Goal: Task Accomplishment & Management: Complete application form

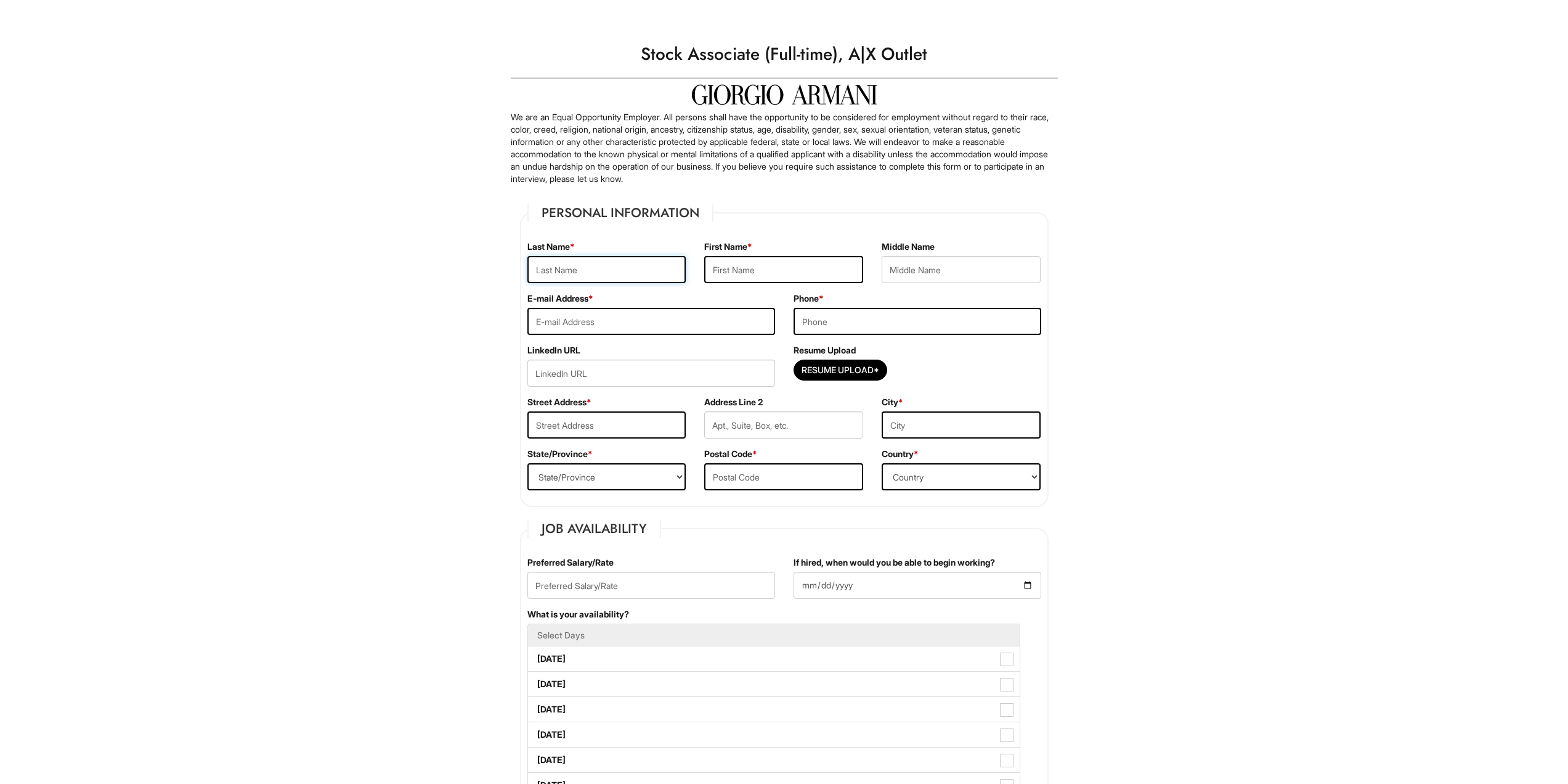
click at [599, 270] on input "text" at bounding box center [606, 270] width 159 height 27
type input "Smith"
type input "Memphis"
type input "memphis0311@gmail.com"
type input "7025737899"
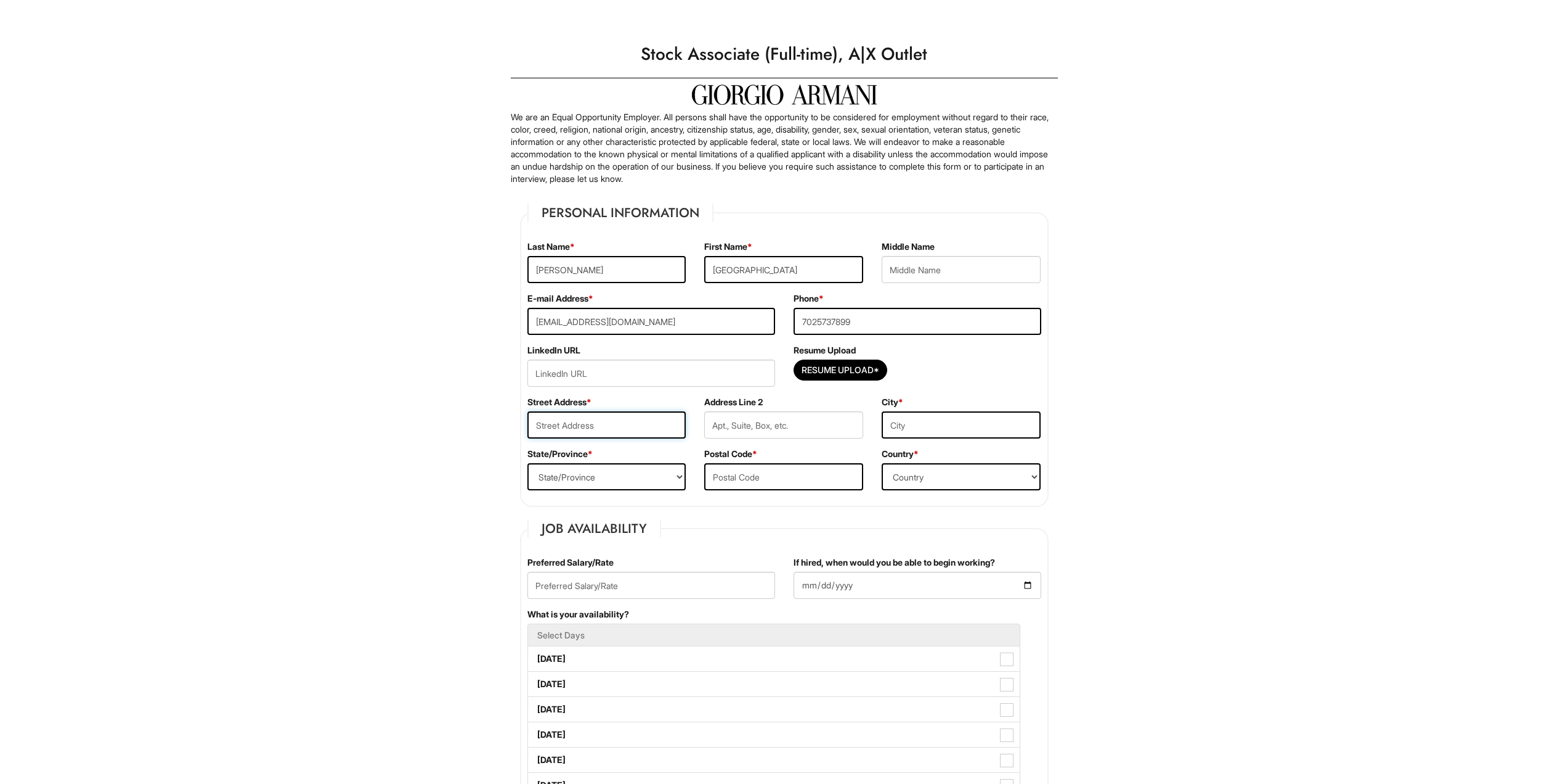
type input "8375 Aspen Village Street"
type input "Las Vegas"
select select "NV"
type input "89113-4638"
select select "United States of America"
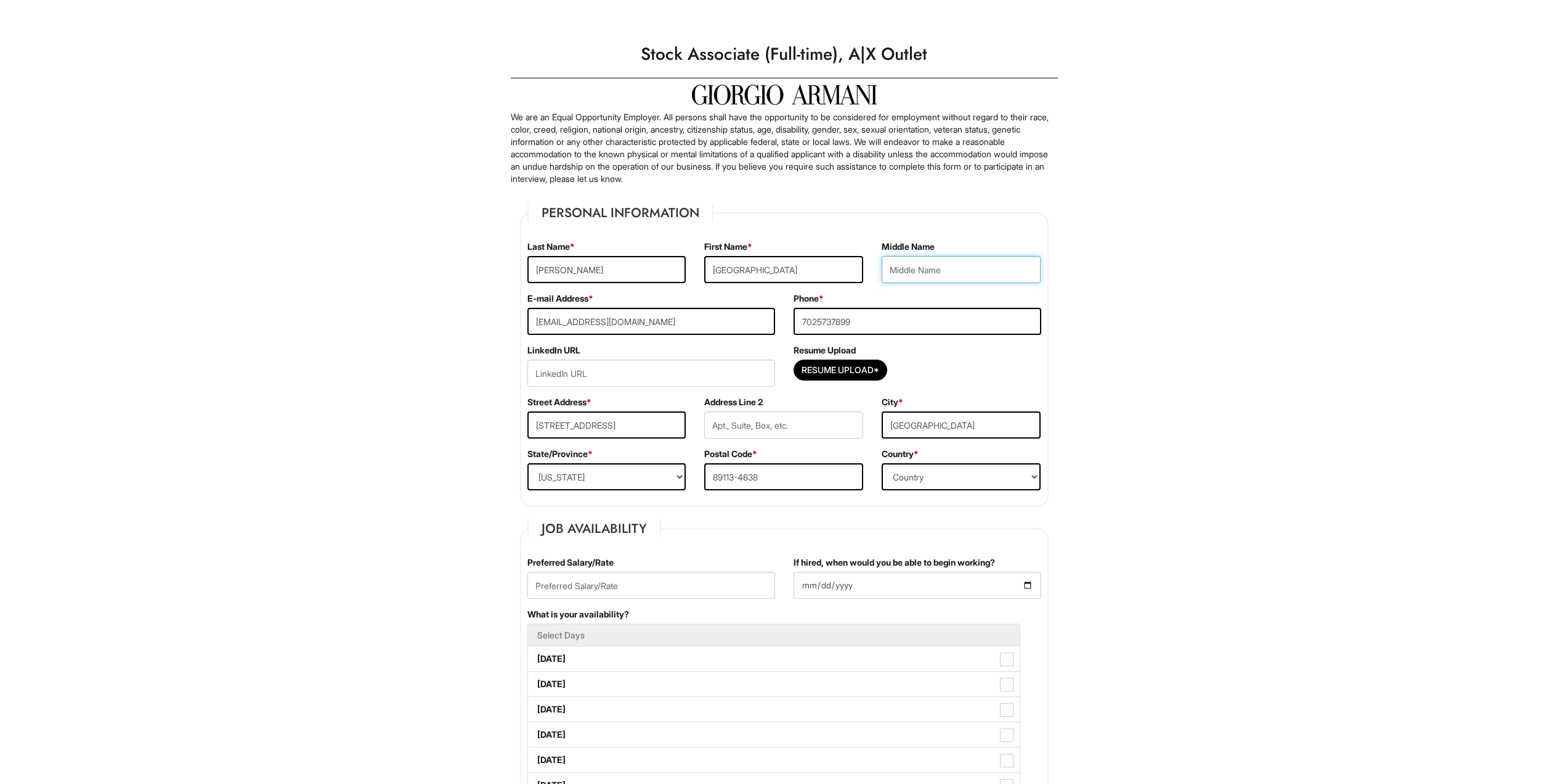
click at [934, 272] on input "text" at bounding box center [961, 270] width 159 height 27
click at [923, 275] on input "R" at bounding box center [961, 270] width 159 height 27
type input "Reyne"
click at [676, 370] on input "url" at bounding box center [651, 372] width 248 height 27
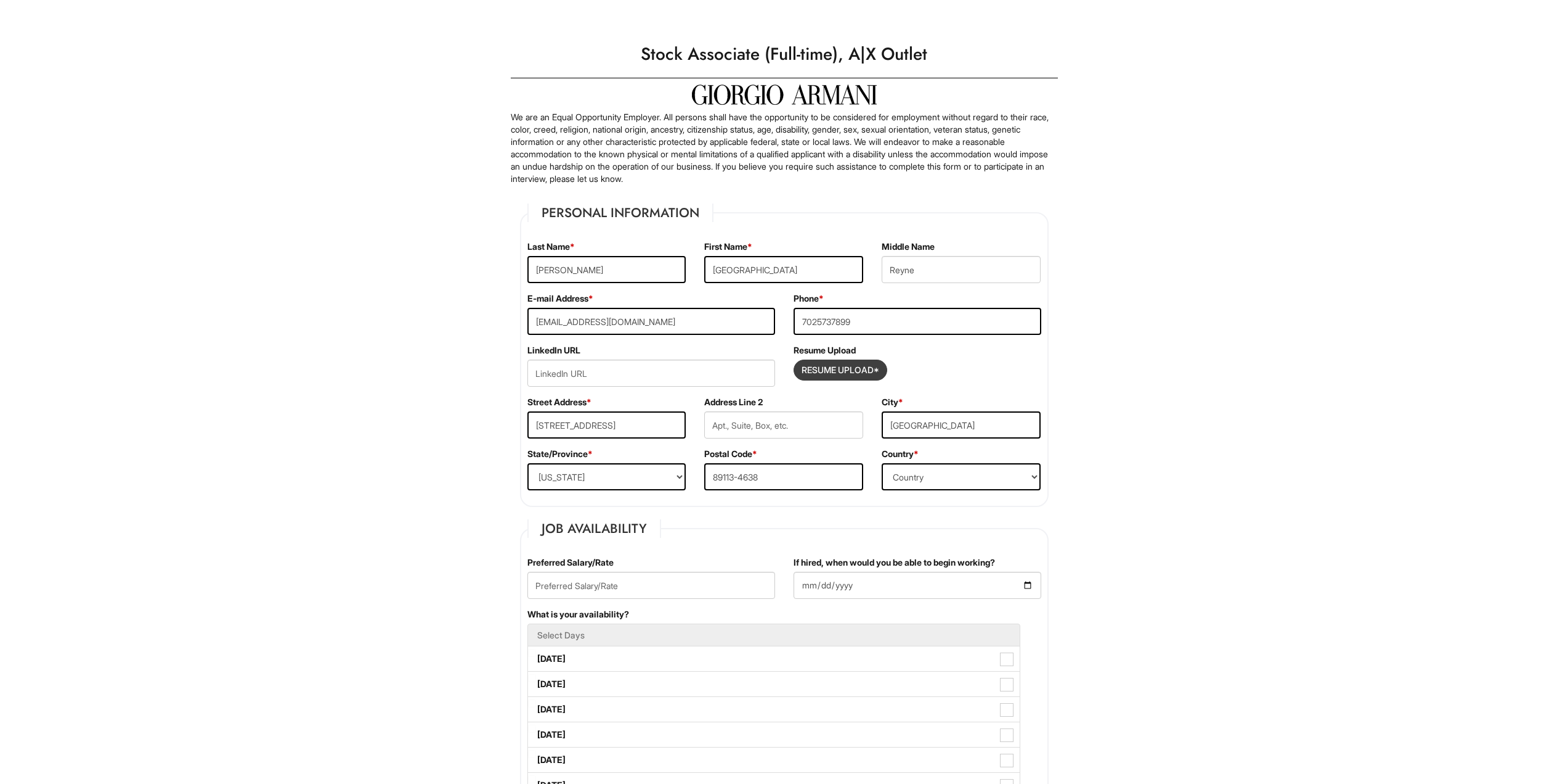
click at [846, 372] on input "Resume Upload*" at bounding box center [840, 369] width 92 height 20
type input "C:\fakepath\Smith, Memphis - Resume.pdf"
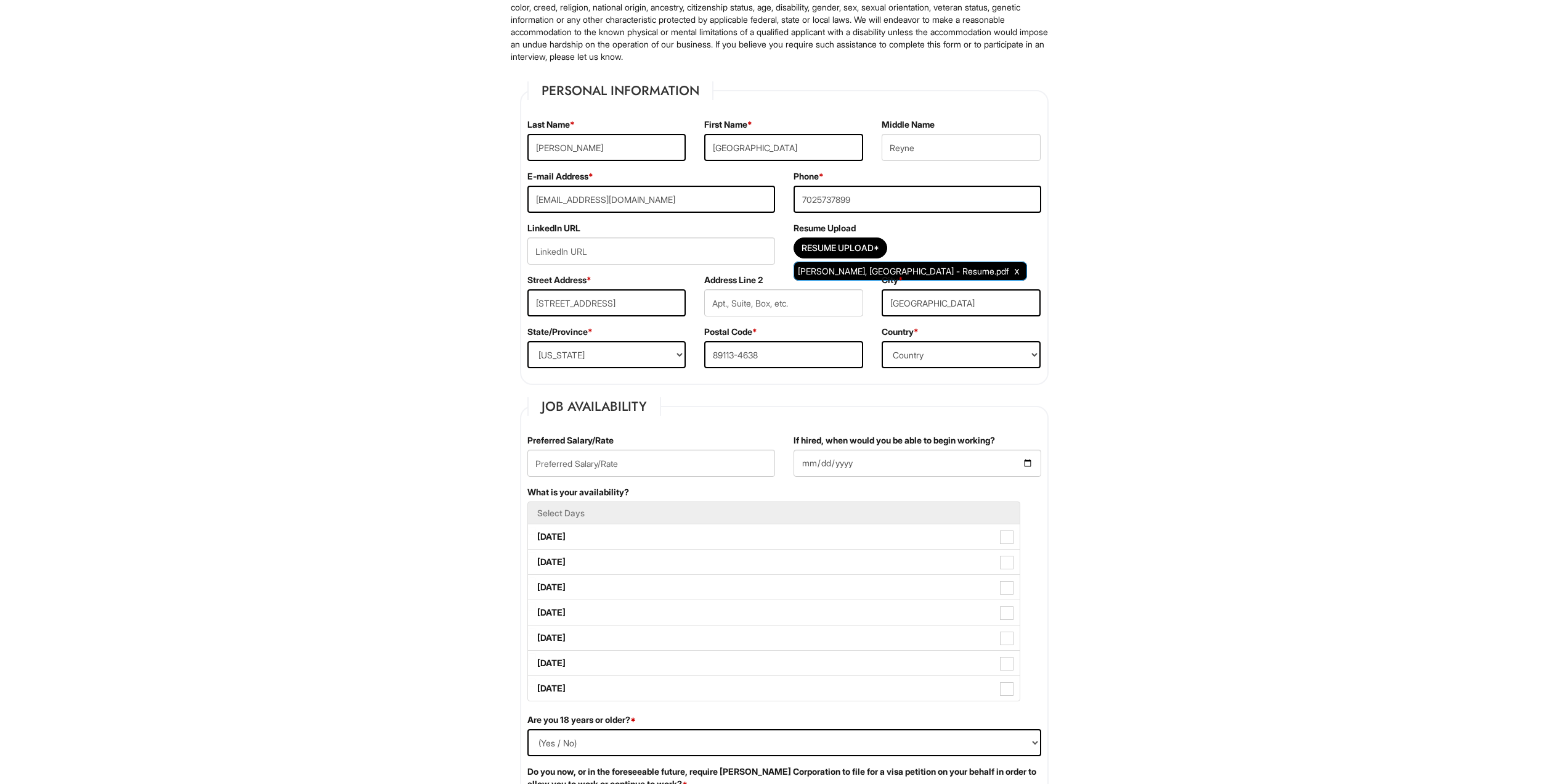
scroll to position [123, 0]
click at [564, 464] on input "text" at bounding box center [651, 462] width 248 height 27
click at [590, 463] on input "text" at bounding box center [651, 462] width 248 height 27
type input "15$/Hr"
click at [821, 460] on input "If hired, when would you be able to begin working?" at bounding box center [917, 462] width 248 height 27
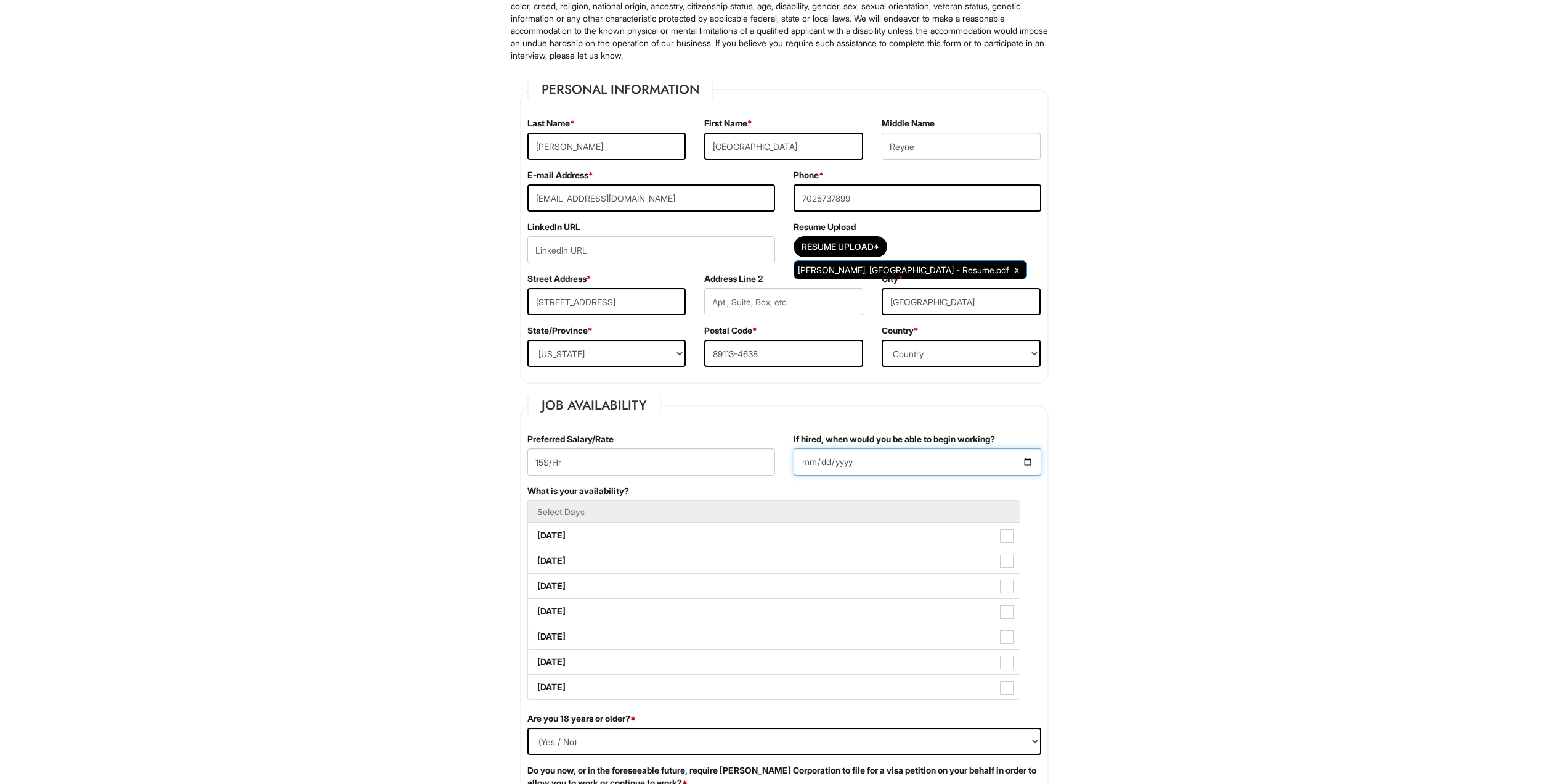
click at [1030, 460] on input "If hired, when would you be able to begin working?" at bounding box center [917, 462] width 248 height 27
type input "2025-08-18"
click at [926, 538] on label "Monday" at bounding box center [774, 535] width 492 height 24
click at [536, 533] on Available_Monday "Monday" at bounding box center [532, 529] width 8 height 8
checkbox Available_Monday "true"
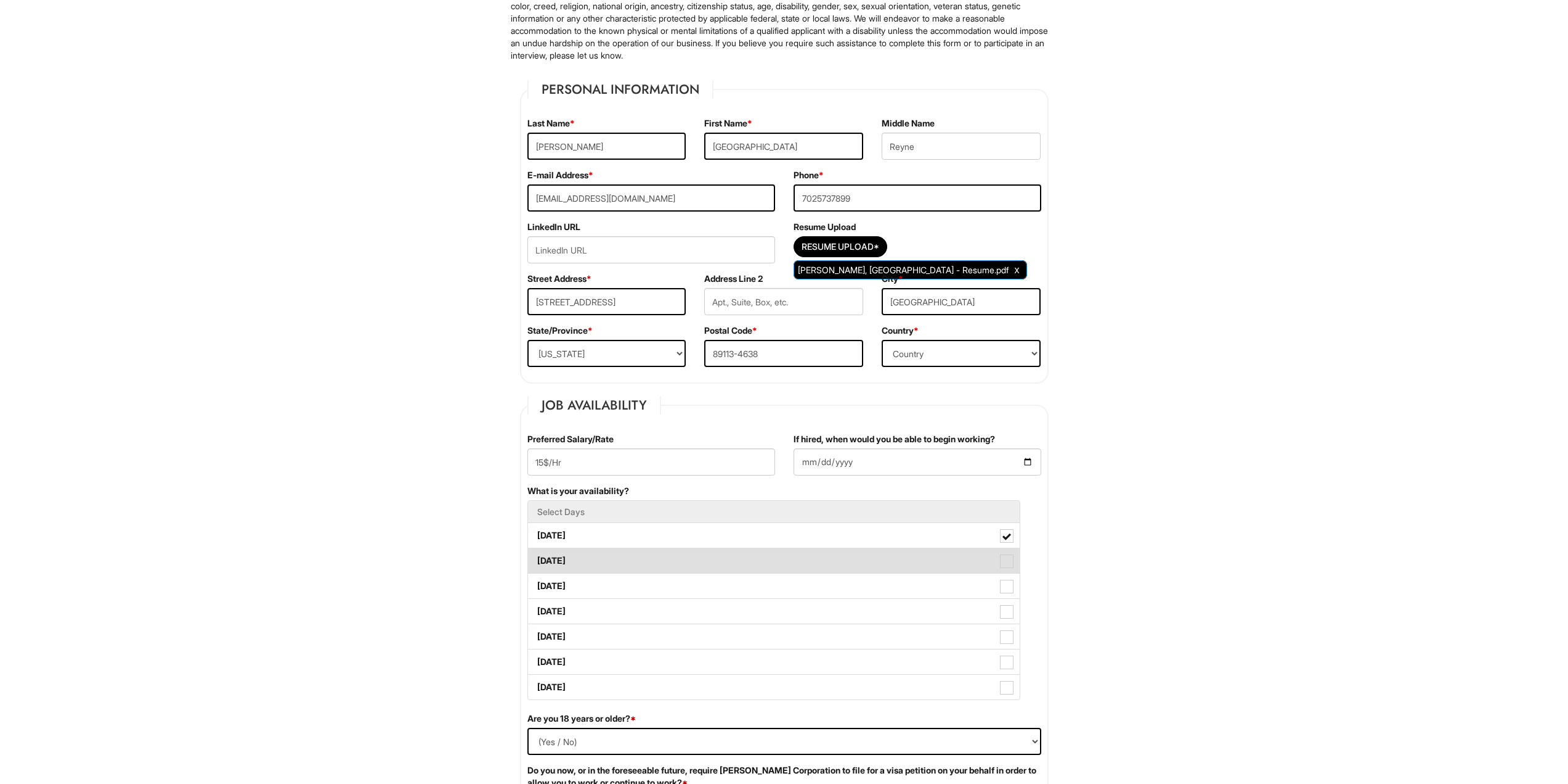
click at [906, 570] on label "Tuesday" at bounding box center [774, 561] width 492 height 24
click at [536, 559] on Available_Tuesday "Tuesday" at bounding box center [532, 554] width 8 height 8
checkbox Available_Tuesday "true"
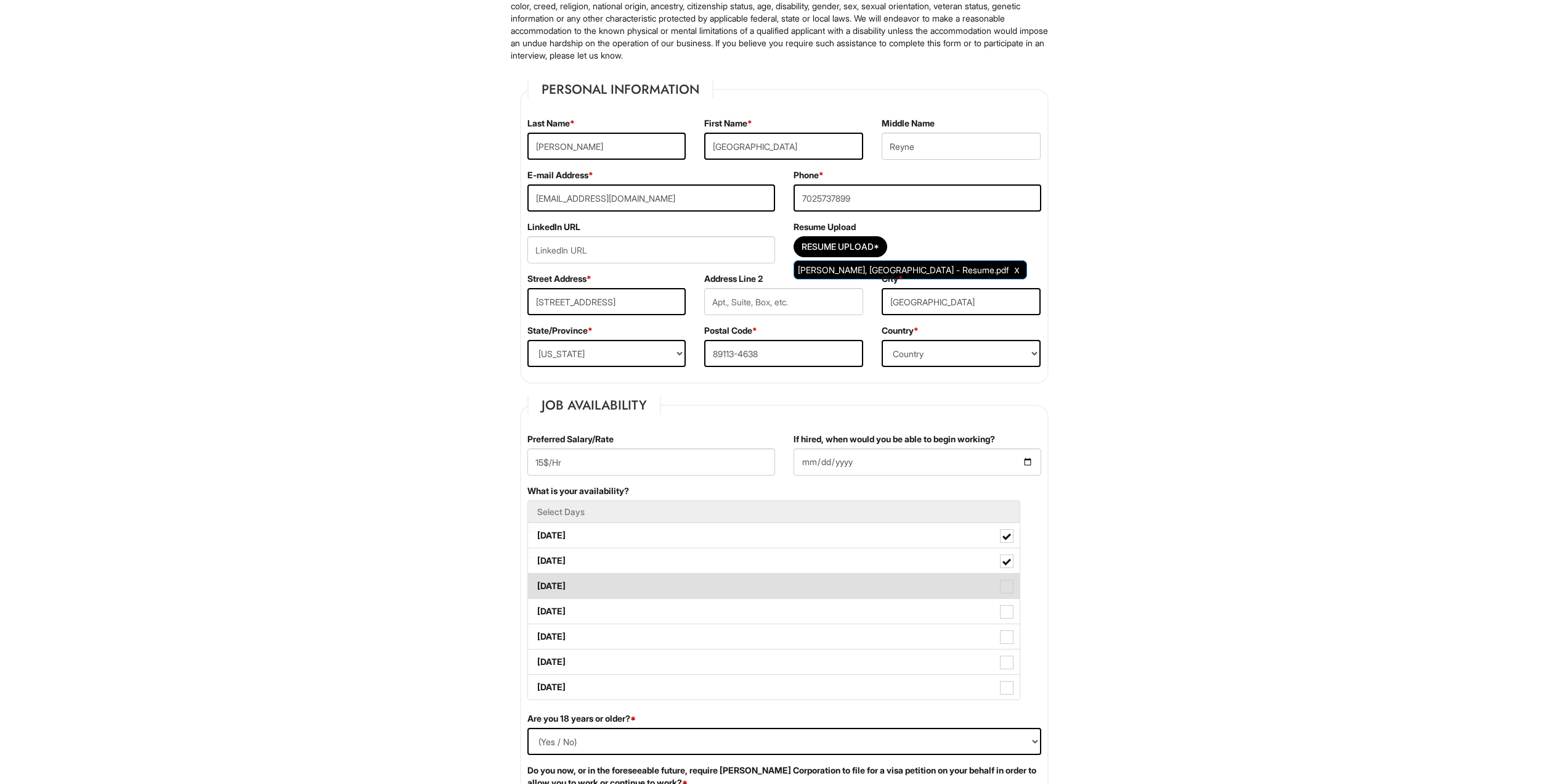
click at [881, 595] on label "Wednesday" at bounding box center [774, 585] width 492 height 24
click at [536, 584] on Available_Wednesday "Wednesday" at bounding box center [532, 580] width 8 height 8
checkbox Available_Wednesday "true"
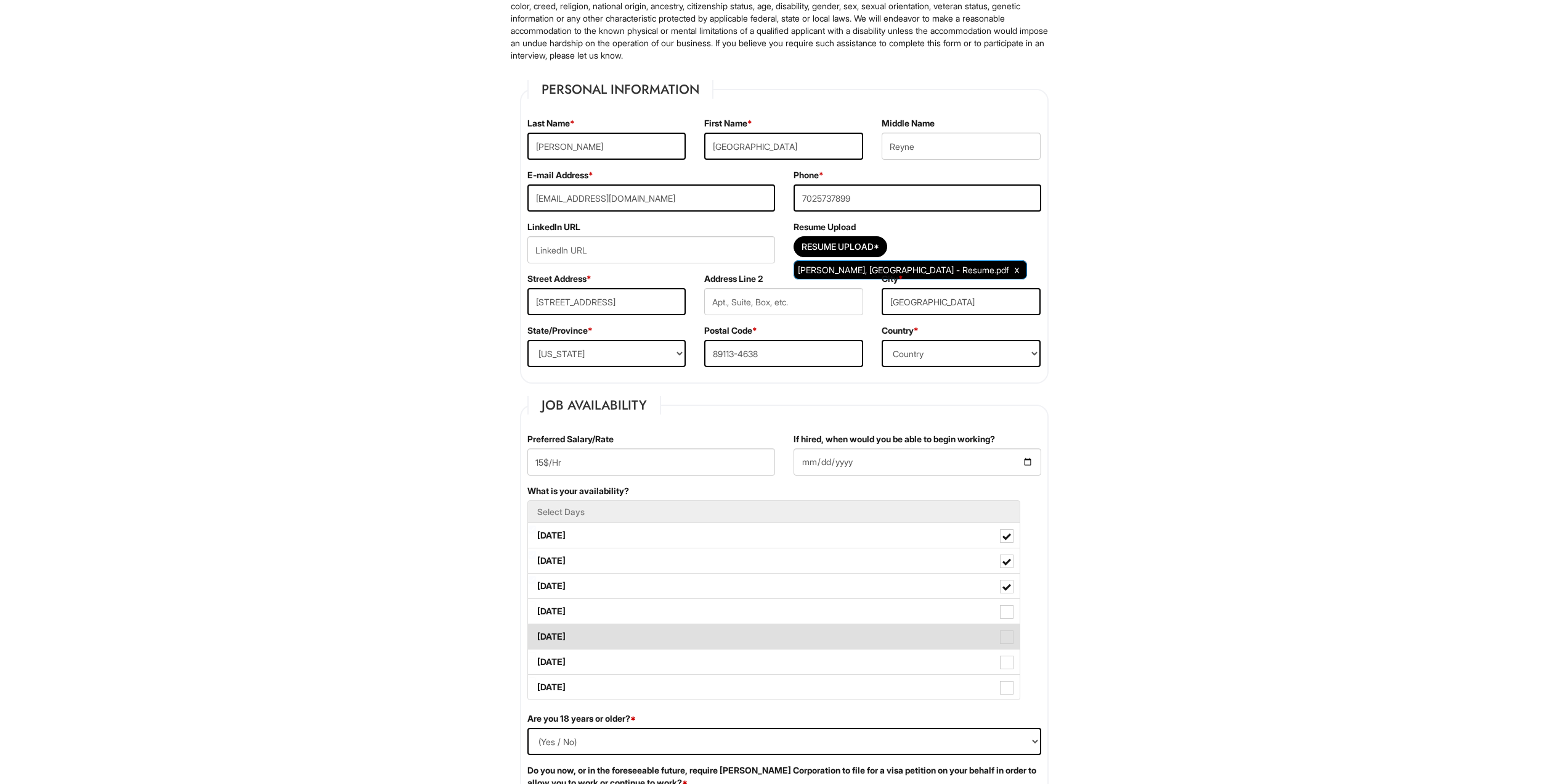
click at [863, 629] on label "Friday" at bounding box center [774, 636] width 492 height 24
click at [536, 629] on Available_Friday "Friday" at bounding box center [532, 630] width 8 height 8
checkbox Available_Friday "true"
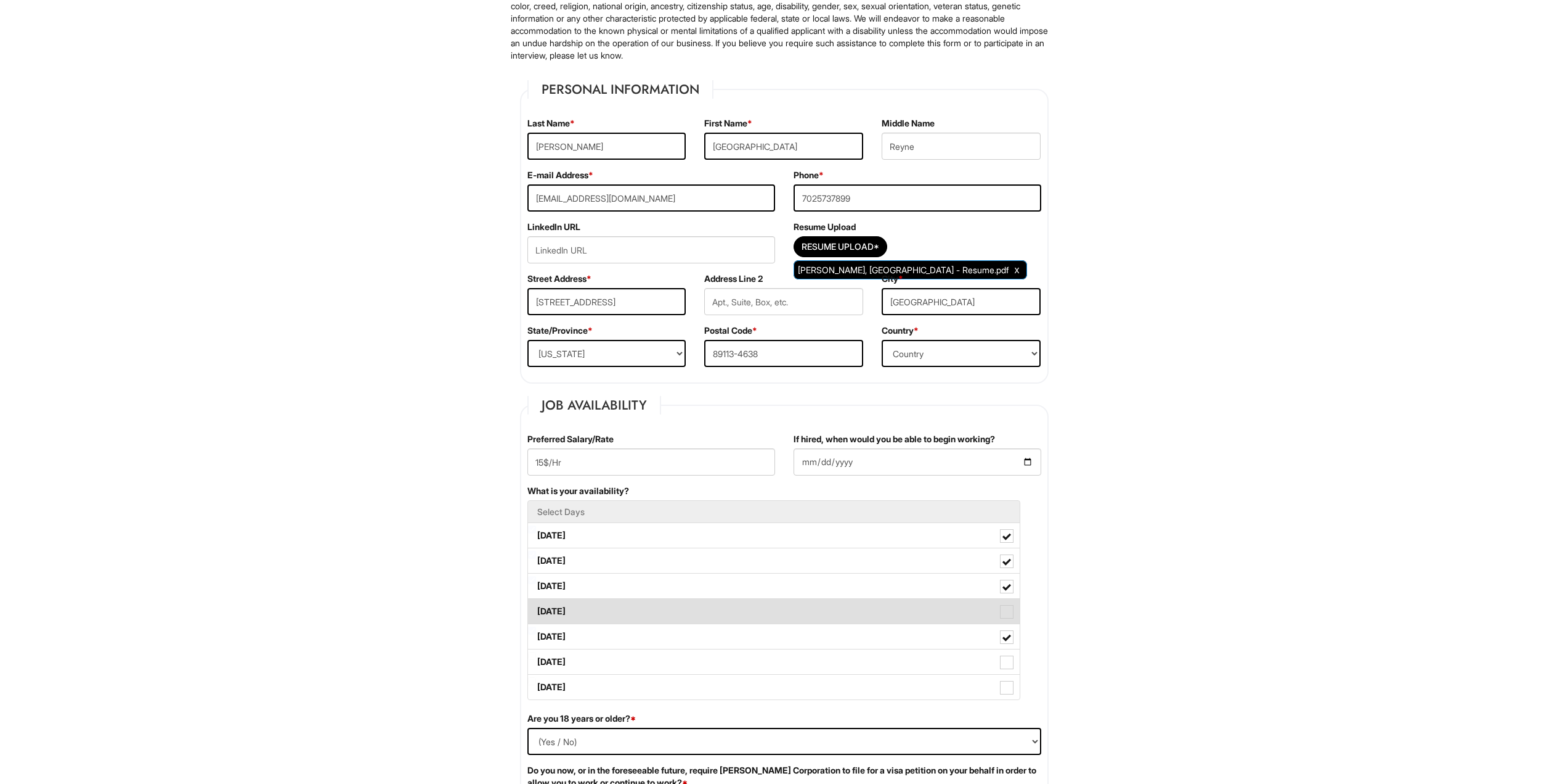
click at [855, 617] on label "Thursday" at bounding box center [774, 611] width 492 height 24
click at [536, 609] on Available_Thursday "Thursday" at bounding box center [532, 605] width 8 height 8
checkbox Available_Thursday "true"
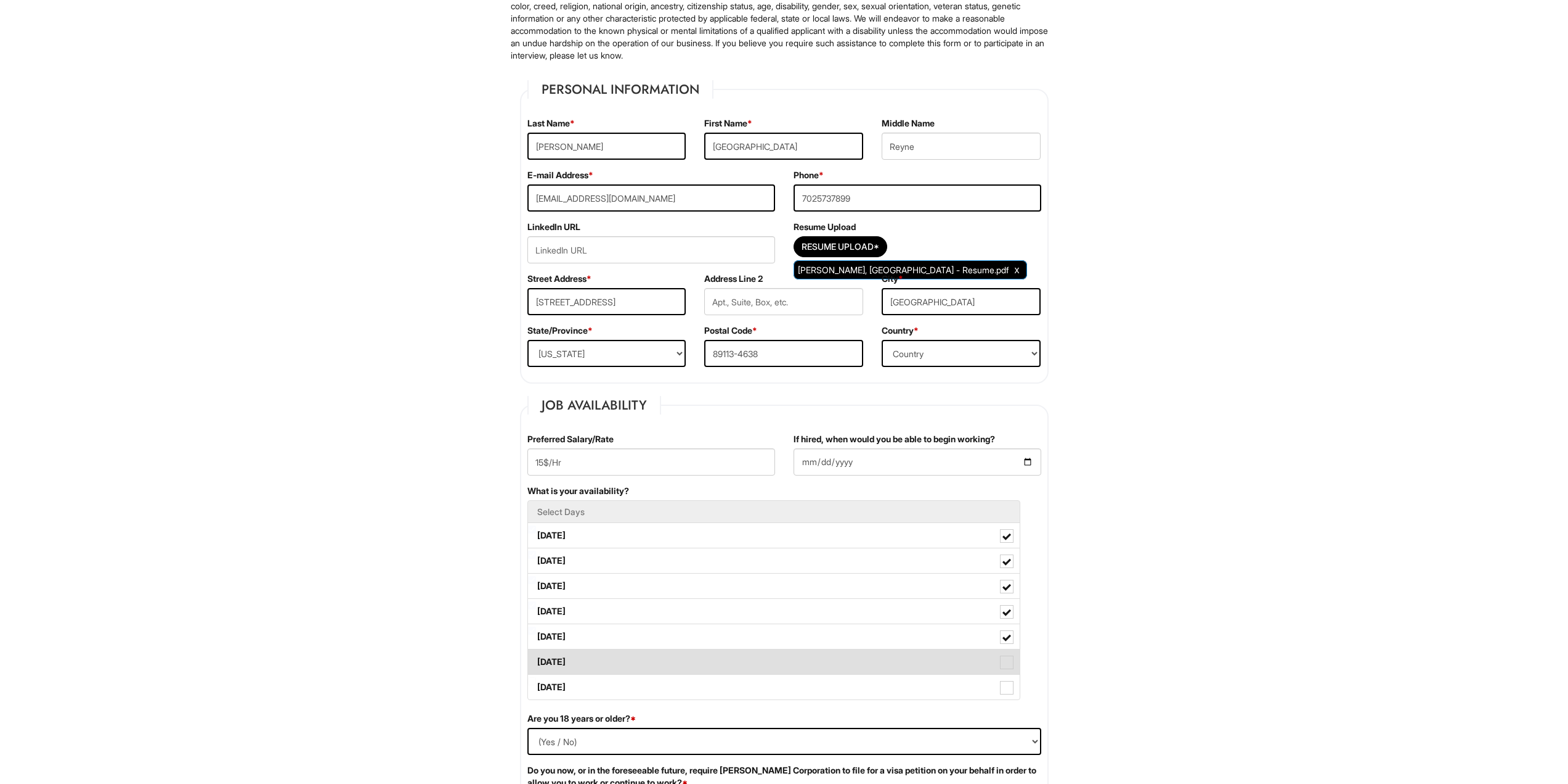
click at [835, 664] on label "Saturday" at bounding box center [774, 662] width 492 height 24
click at [536, 660] on Available_Saturday "Saturday" at bounding box center [532, 656] width 8 height 8
checkbox Available_Saturday "true"
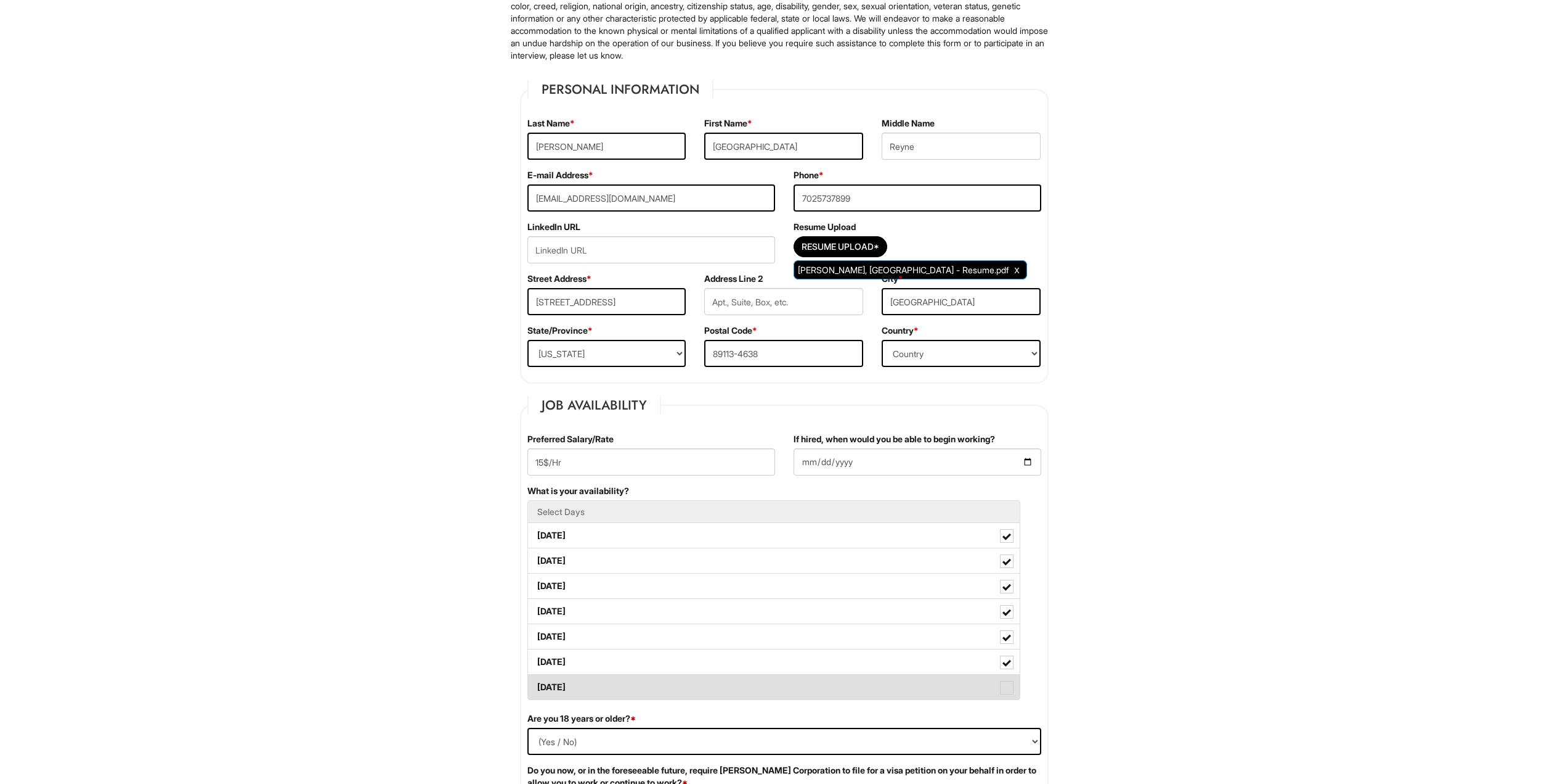
click at [828, 690] on label "Sunday" at bounding box center [774, 687] width 492 height 24
click at [536, 685] on Available_Sunday "Sunday" at bounding box center [532, 680] width 8 height 8
checkbox Available_Sunday "true"
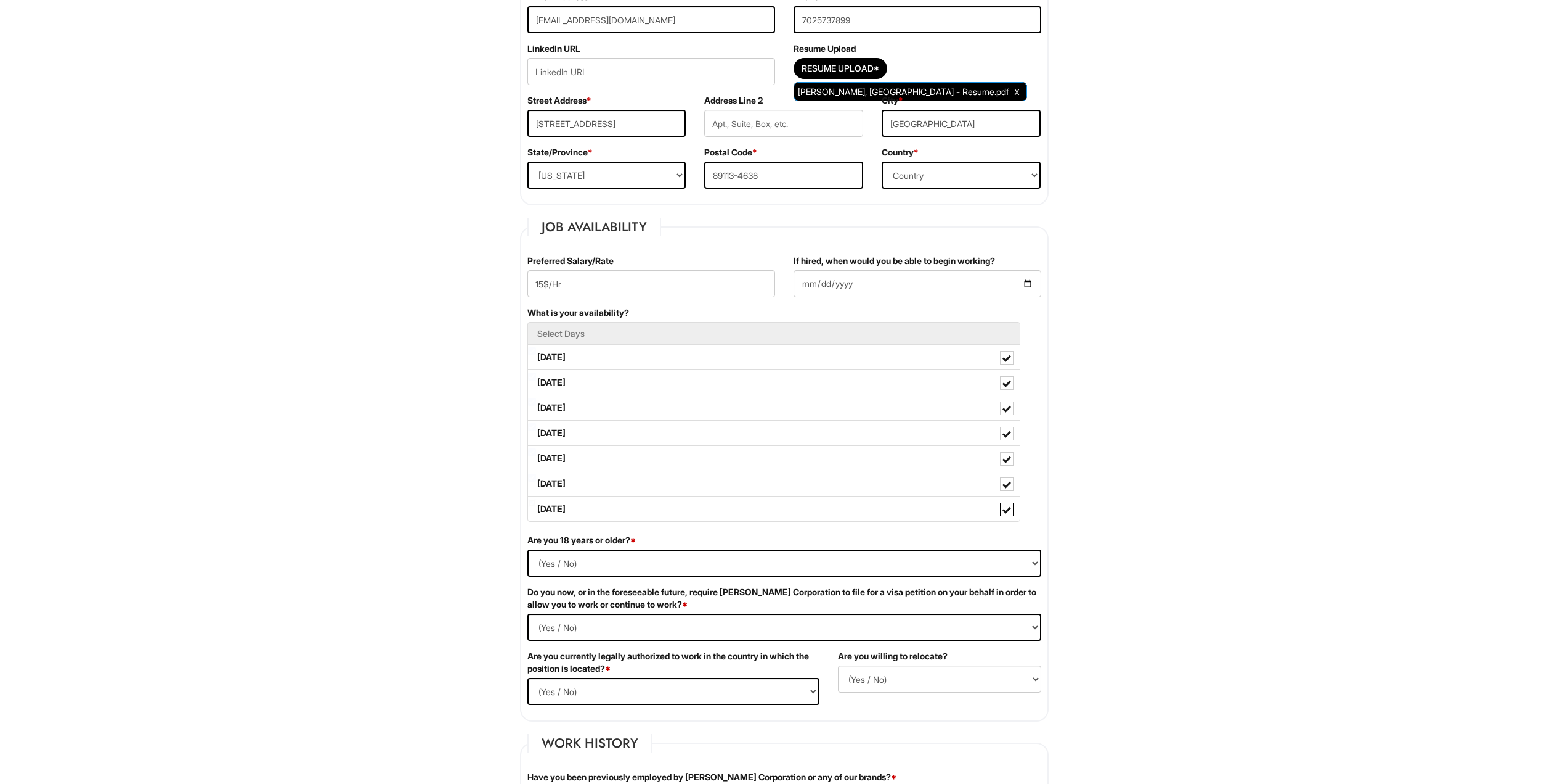
scroll to position [370, 0]
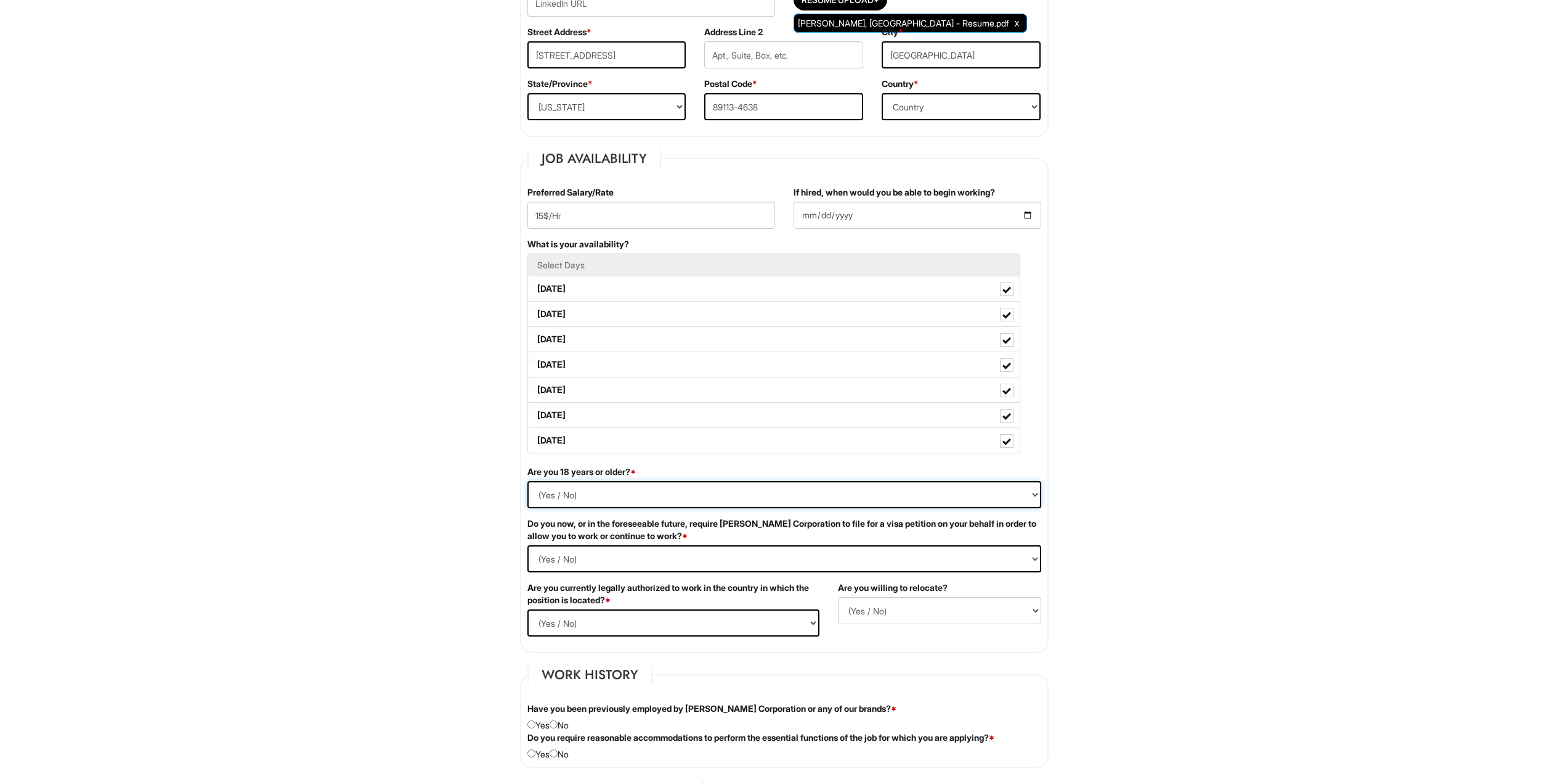
click at [570, 498] on select "(Yes / No) Yes No" at bounding box center [784, 494] width 514 height 27
select select "Yes"
click at [527, 481] on select "(Yes / No) Yes No" at bounding box center [784, 494] width 514 height 27
click at [584, 556] on Required "(Yes / No) Yes No" at bounding box center [784, 558] width 514 height 27
select Required "No"
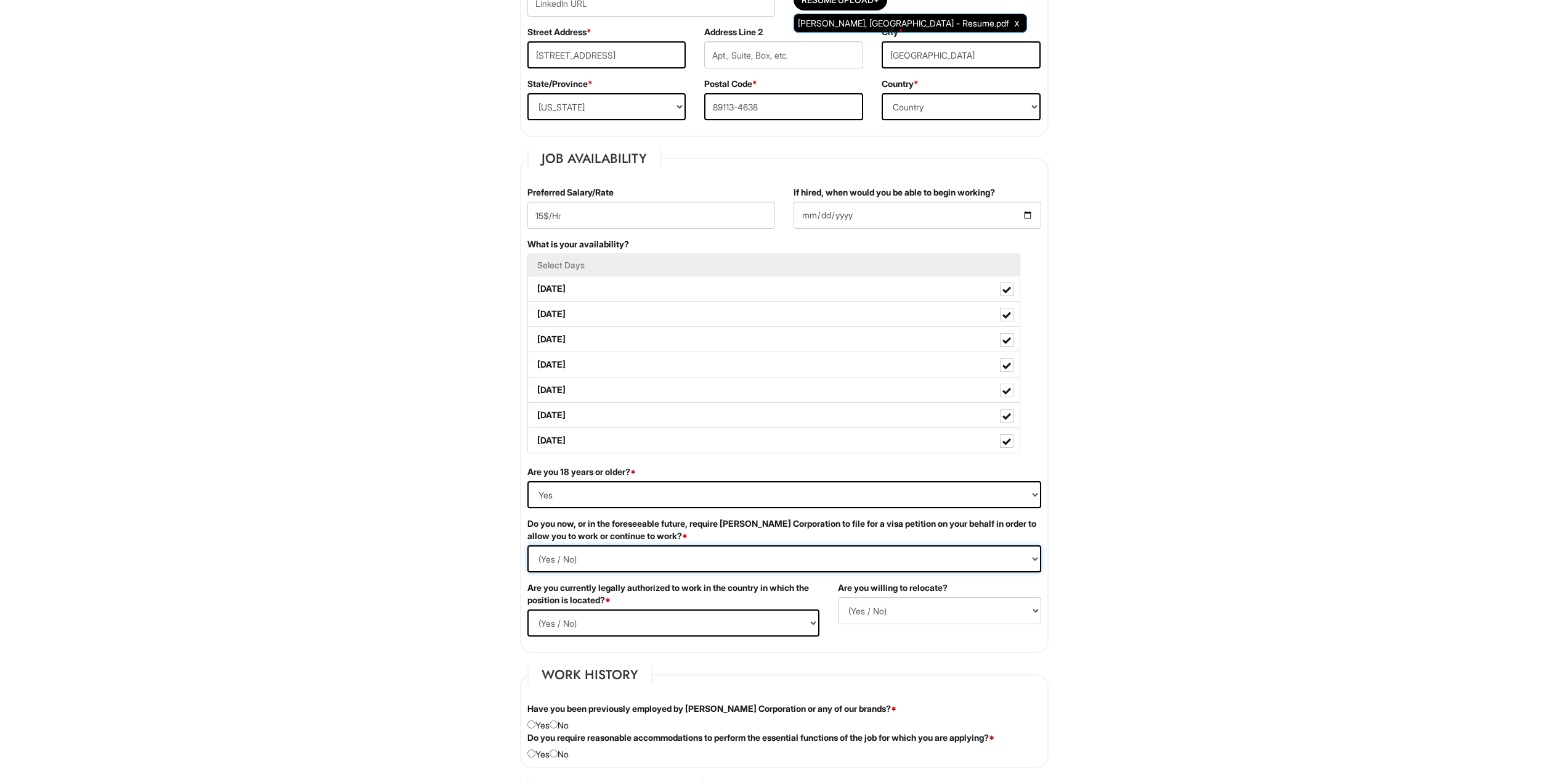
click at [527, 545] on Required "(Yes / No) Yes No" at bounding box center [784, 558] width 514 height 27
click at [606, 629] on select "(Yes / No) Yes No" at bounding box center [673, 622] width 292 height 27
select select "Yes"
click at [527, 609] on select "(Yes / No) Yes No" at bounding box center [673, 622] width 292 height 27
click at [865, 609] on select "(Yes / No) No Yes" at bounding box center [940, 610] width 203 height 27
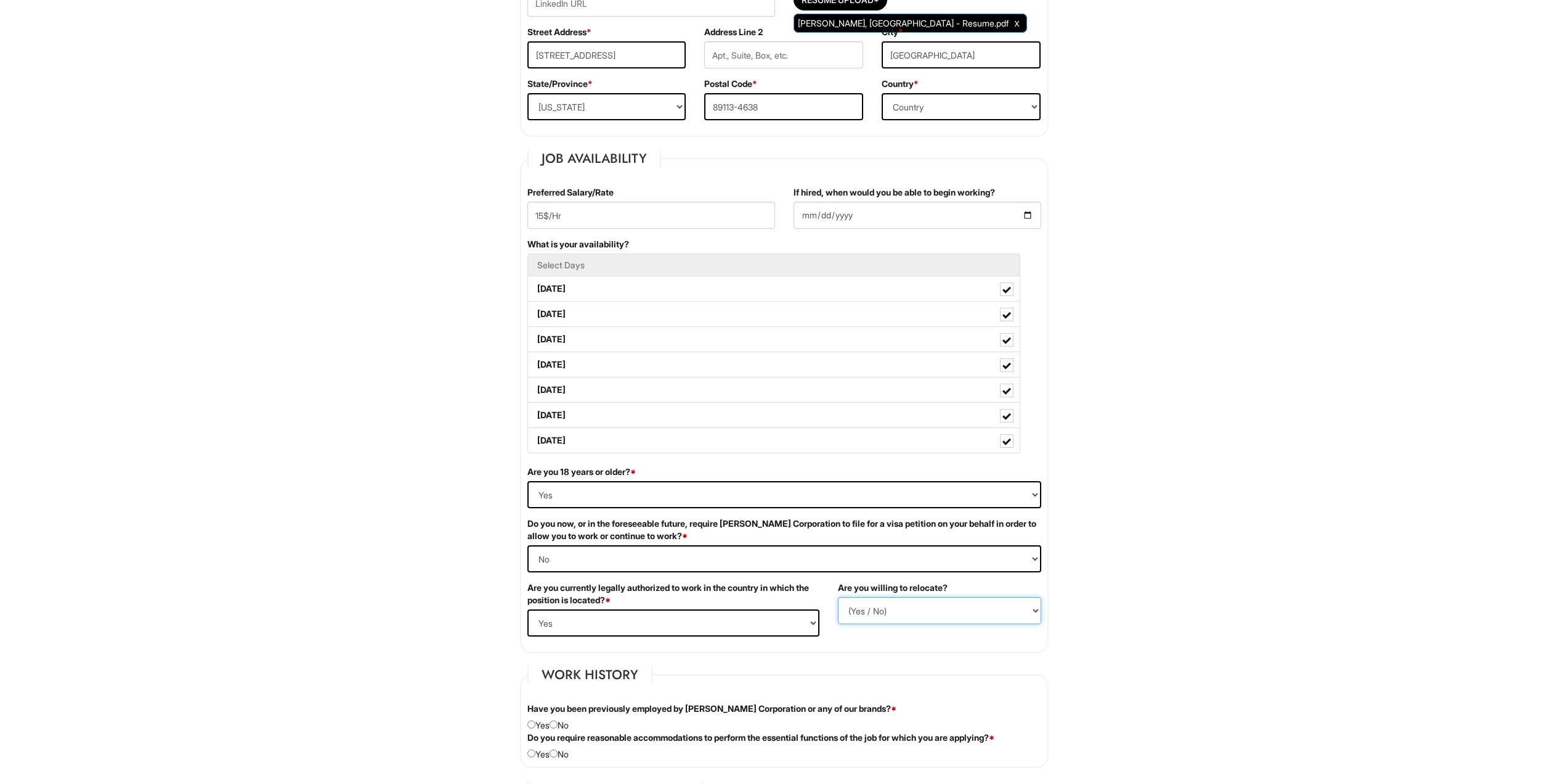
select select "N"
click at [838, 596] on select "(Yes / No) No Yes" at bounding box center [940, 610] width 203 height 27
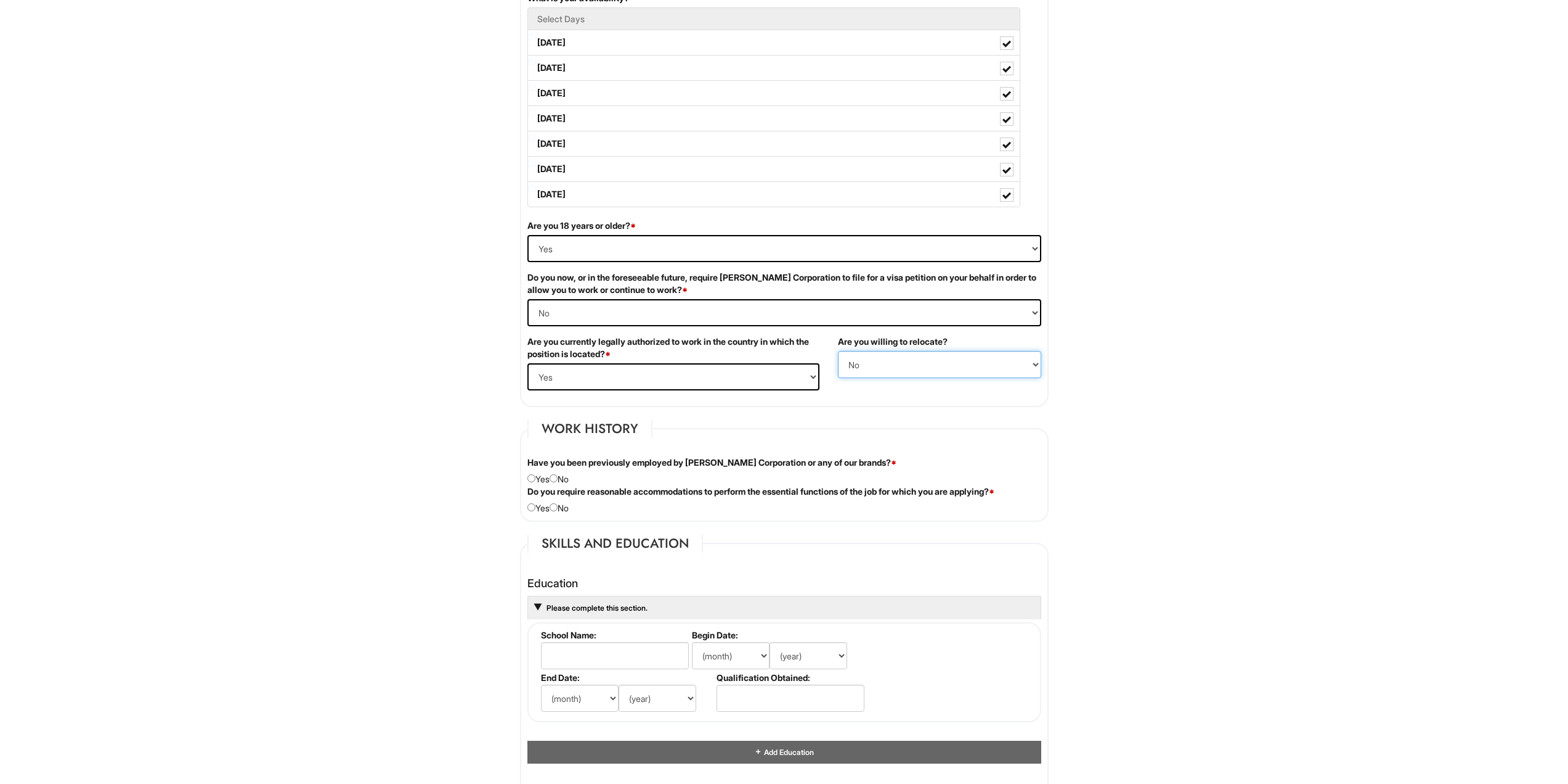
scroll to position [616, 0]
click at [558, 480] on input "radio" at bounding box center [554, 477] width 8 height 8
radio input "true"
click at [555, 504] on input "radio" at bounding box center [554, 506] width 8 height 8
radio input "true"
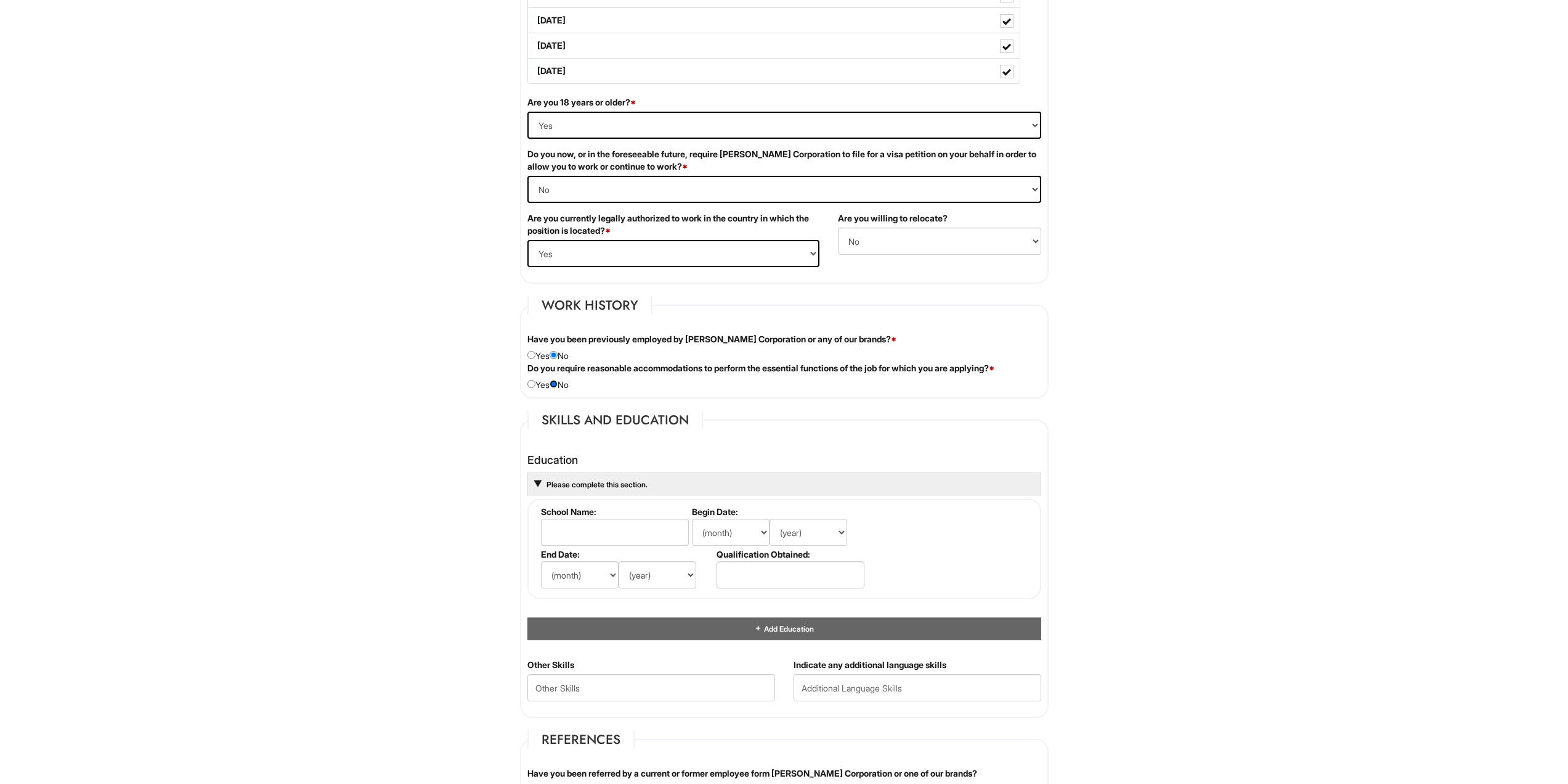
scroll to position [740, 0]
click at [567, 528] on input "text" at bounding box center [614, 531] width 148 height 27
type input "Southwest Career and Technical Academy"
click at [717, 531] on select "(month) Jan Feb Mar Apr May Jun Jul Aug Sep Oct Nov Dec" at bounding box center [731, 531] width 77 height 27
select select "8"
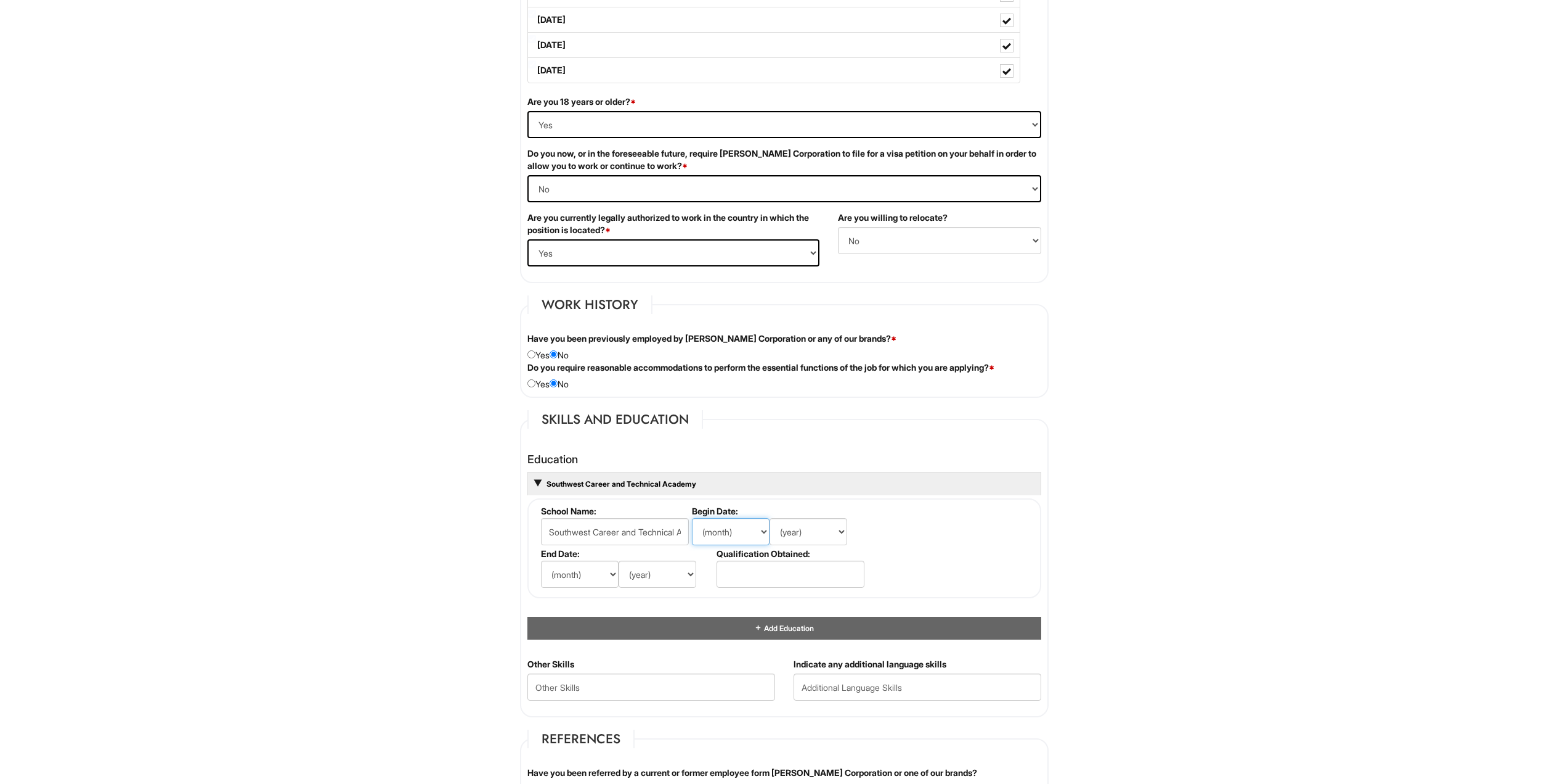
click at [692, 518] on select "(month) Jan Feb Mar Apr May Jun Jul Aug Sep Oct Nov Dec" at bounding box center [731, 531] width 77 height 27
click at [799, 533] on select "(year) 2029 2028 2027 2026 2025 2024 2023 2022 2021 2020 2019 2018 2017 2016 20…" at bounding box center [808, 531] width 77 height 27
select select "2016"
click at [769, 518] on select "(year) 2029 2028 2027 2026 2025 2024 2023 2022 2021 2020 2019 2018 2017 2016 20…" at bounding box center [808, 531] width 77 height 27
click at [566, 577] on select "(month) Jan Feb Mar Apr May Jun Jul Aug Sep Oct Nov Dec" at bounding box center [579, 574] width 77 height 27
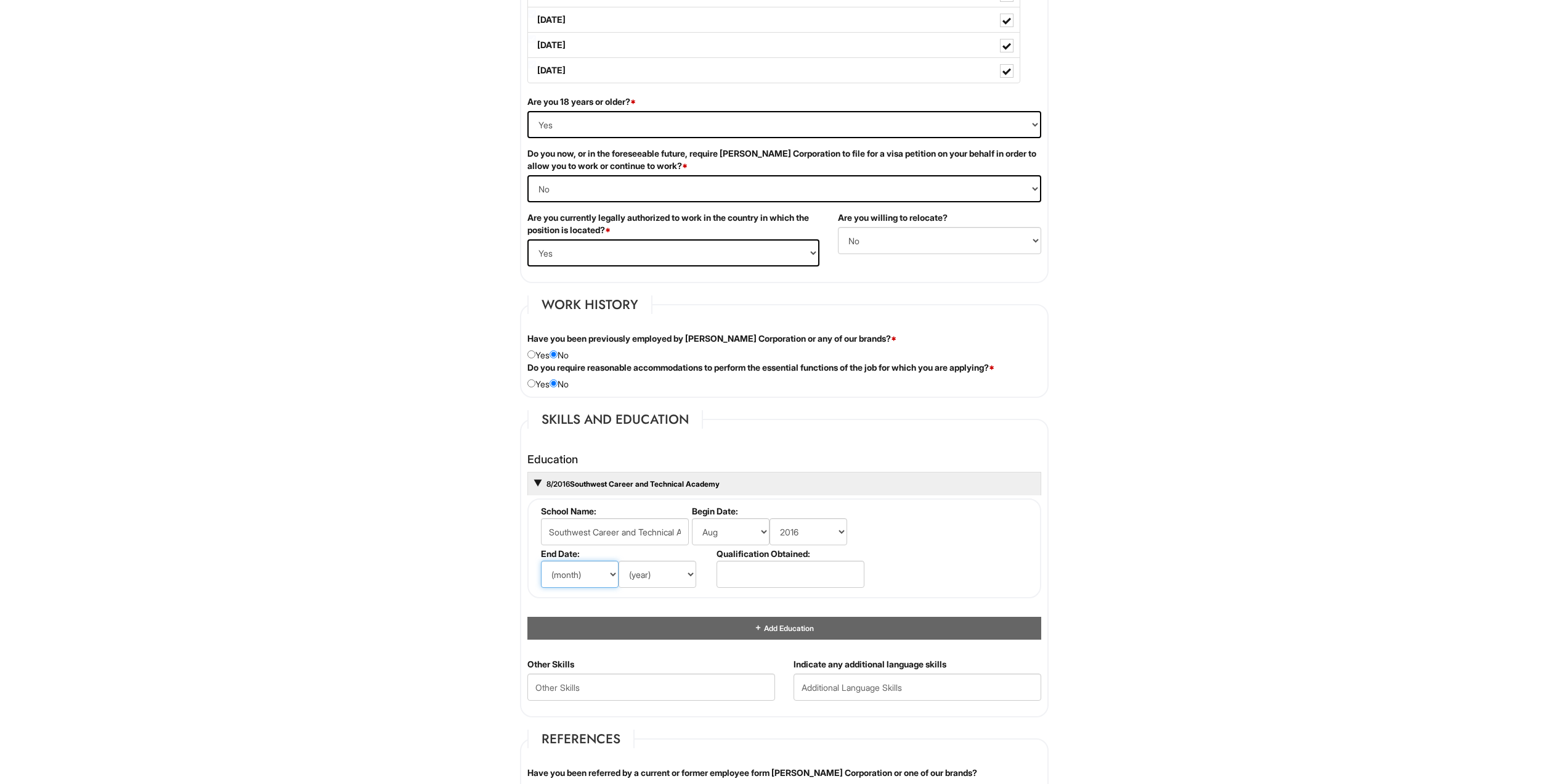
select select "3"
click at [541, 561] on select "(month) Jan Feb Mar Apr May Jun Jul Aug Sep Oct Nov Dec" at bounding box center [579, 574] width 77 height 27
click at [642, 571] on select "(year) 2029 2028 2027 2026 2025 2024 2023 2022 2021 2020 2019 2018 2017 2016 20…" at bounding box center [657, 574] width 77 height 27
select select "2020"
click at [619, 561] on select "(year) 2029 2028 2027 2026 2025 2024 2023 2022 2021 2020 2019 2018 2017 2016 20…" at bounding box center [657, 574] width 77 height 27
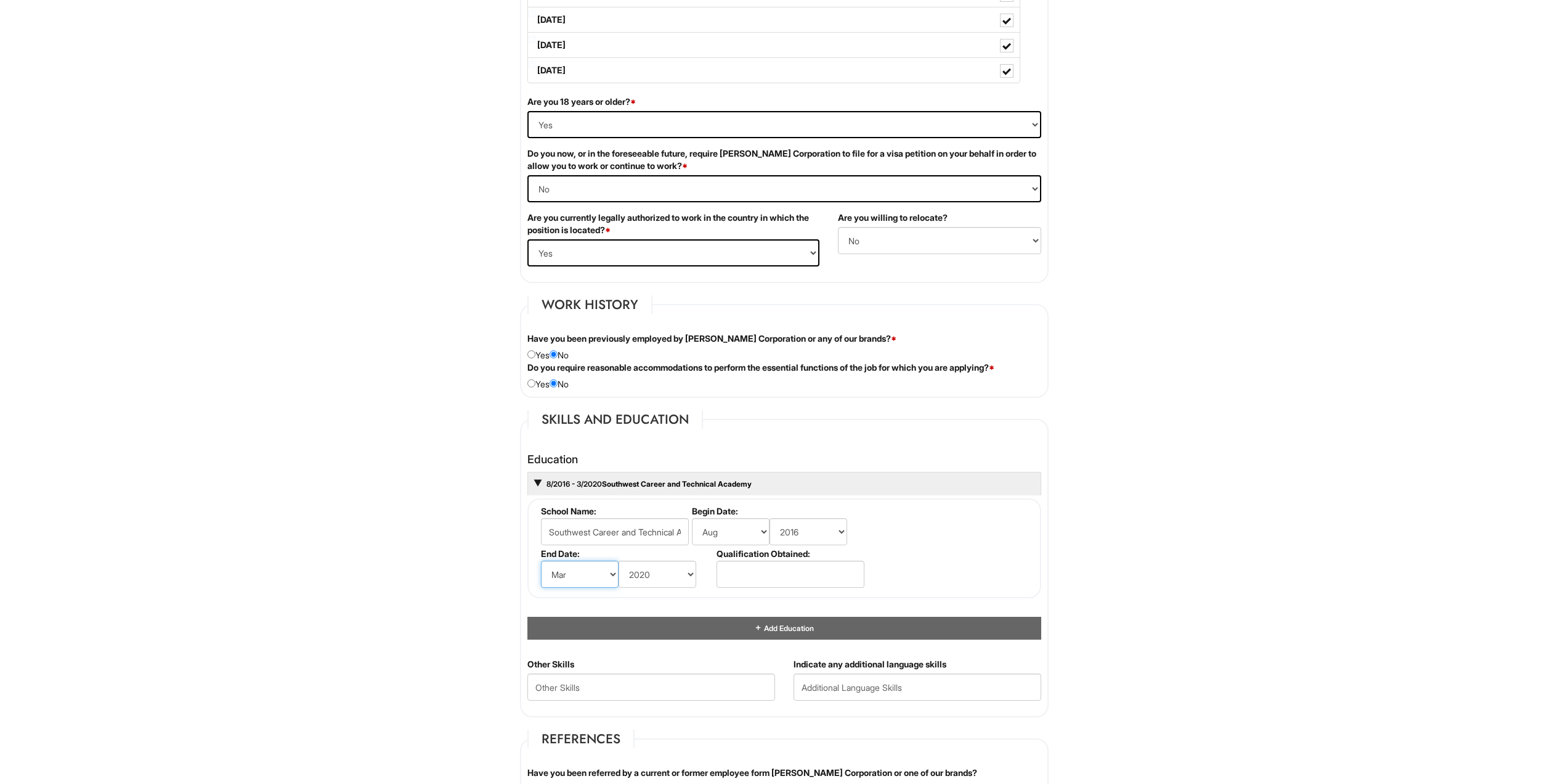
click at [583, 575] on select "(month) Jan Feb Mar Apr May Jun Jul Aug Sep Oct Nov Dec" at bounding box center [579, 574] width 77 height 27
select select "6"
click at [541, 561] on select "(month) Jan Feb Mar Apr May Jun Jul Aug Sep Oct Nov Dec" at bounding box center [579, 574] width 77 height 27
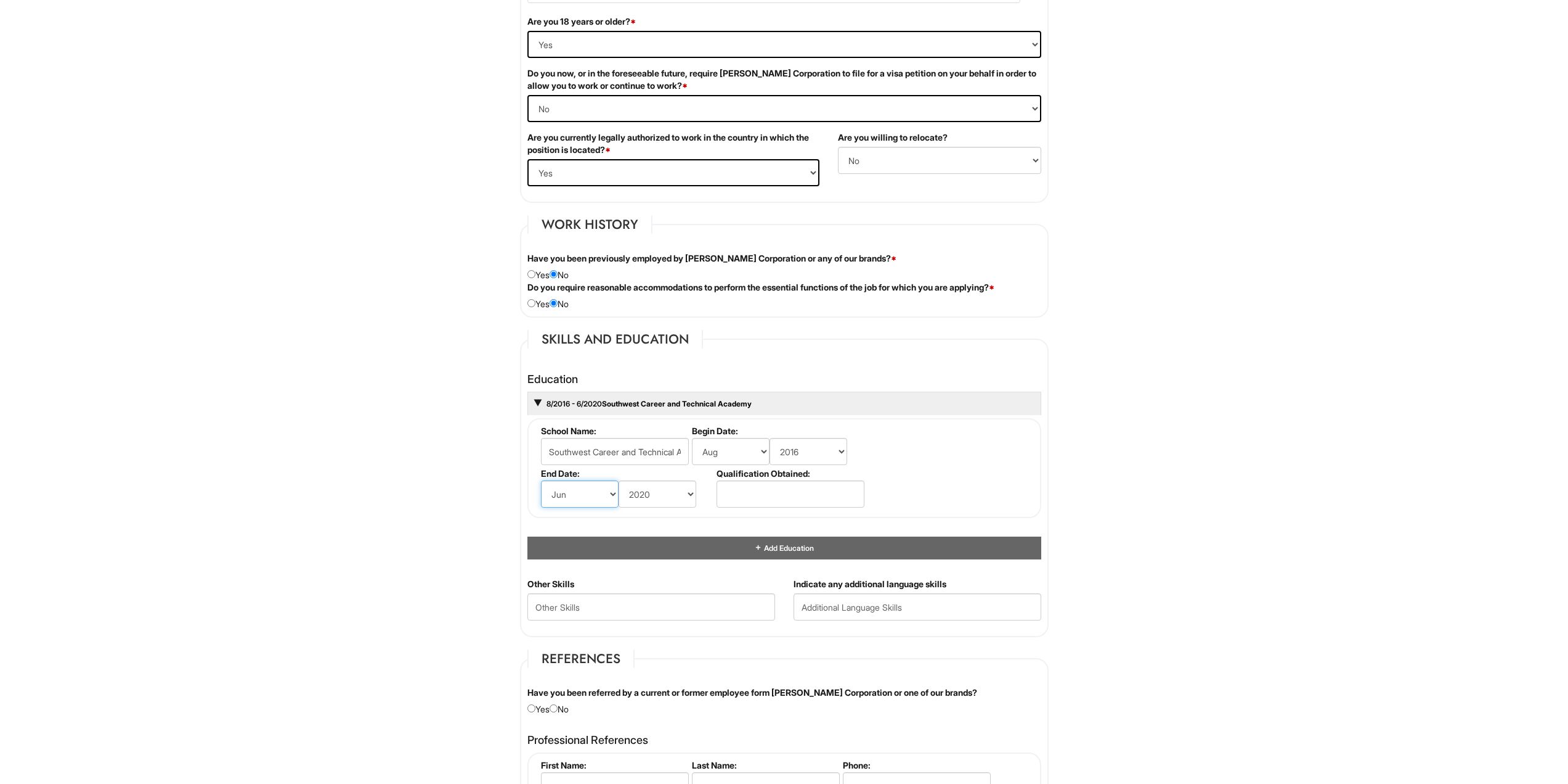
scroll to position [863, 0]
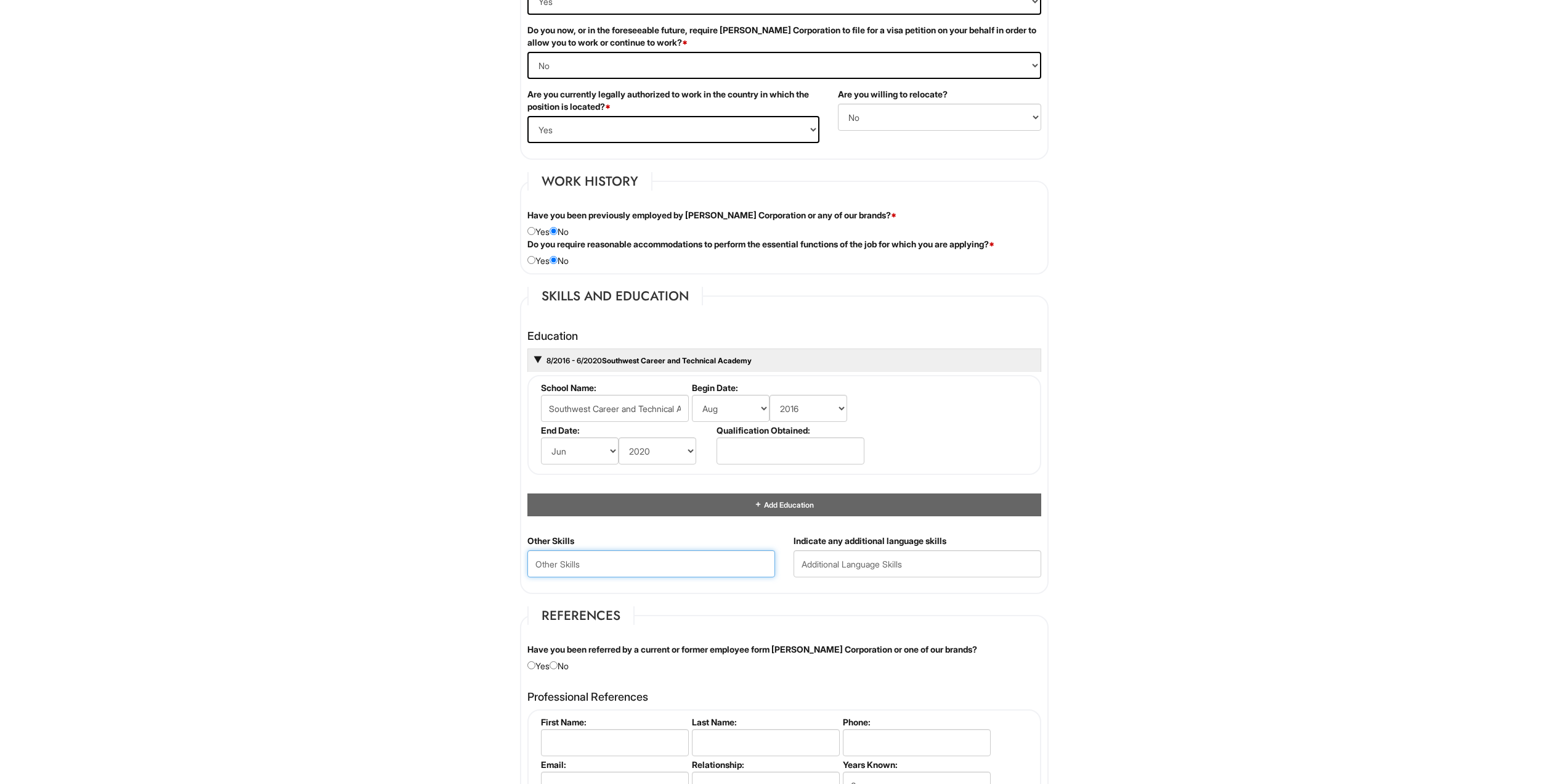
click at [712, 564] on Skills "text" at bounding box center [651, 564] width 248 height 27
click at [856, 561] on input "text" at bounding box center [917, 564] width 248 height 27
click at [627, 557] on Skills "text" at bounding box center [651, 564] width 248 height 27
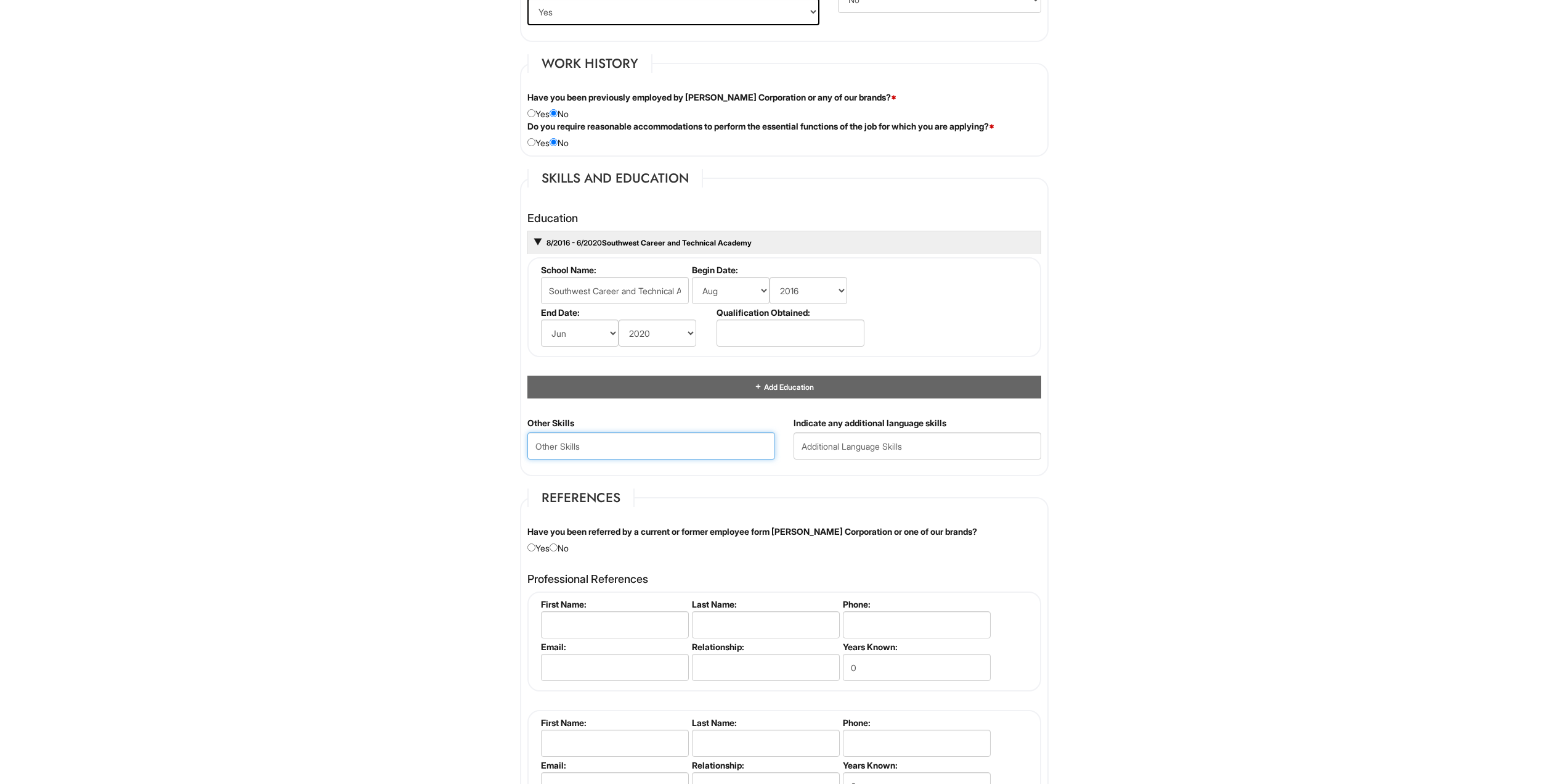
scroll to position [987, 0]
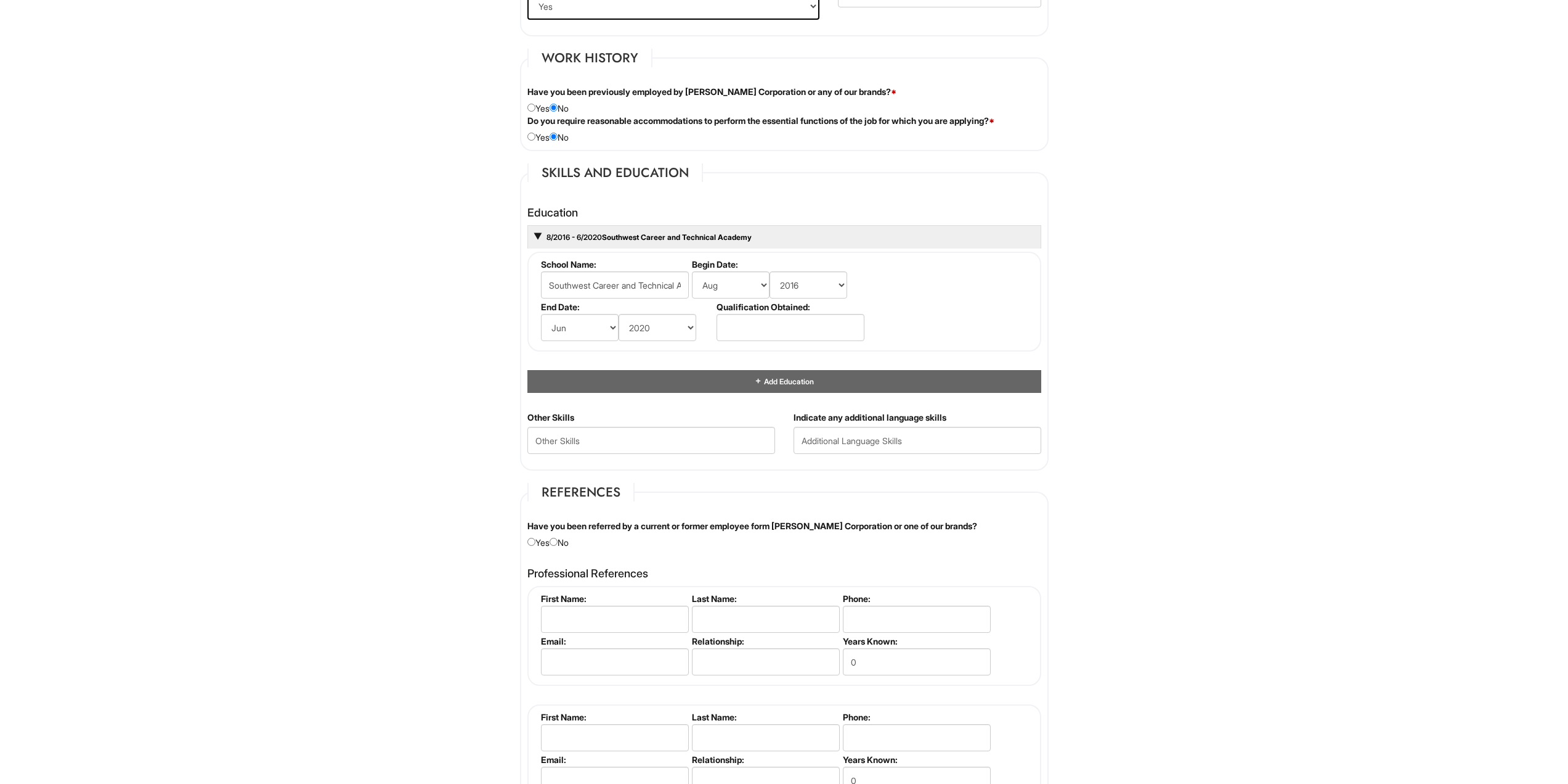
click at [570, 533] on div "Have you been referred by a current or former employee form Giorgio Armani Corp…" at bounding box center [784, 534] width 532 height 29
click at [568, 432] on Skills "text" at bounding box center [651, 440] width 248 height 27
click at [563, 541] on div "Have you been referred by a current or former employee form Giorgio Armani Corp…" at bounding box center [784, 534] width 532 height 29
click at [557, 542] on input "radio" at bounding box center [554, 542] width 8 height 8
radio input "true"
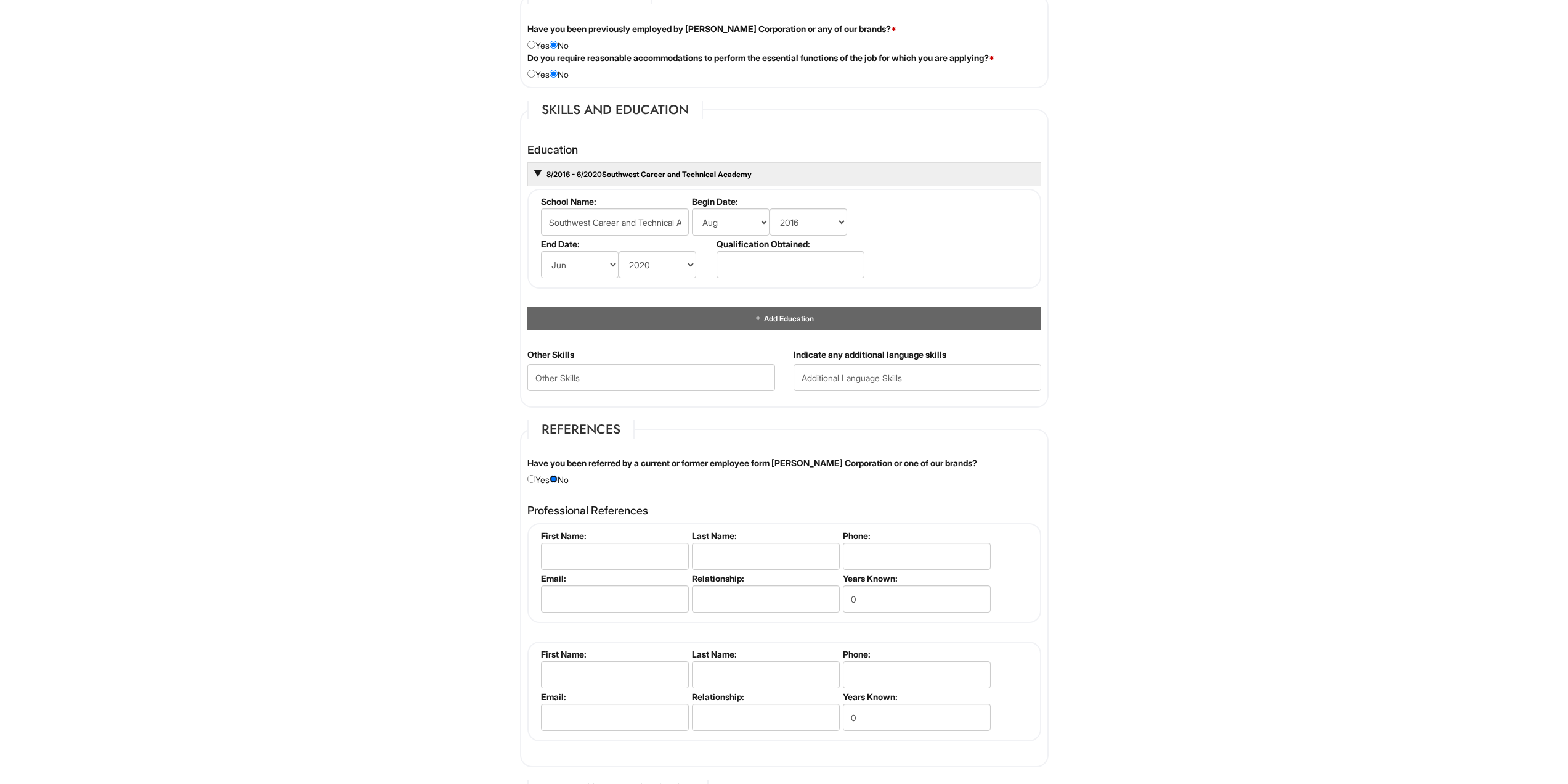
scroll to position [1110, 0]
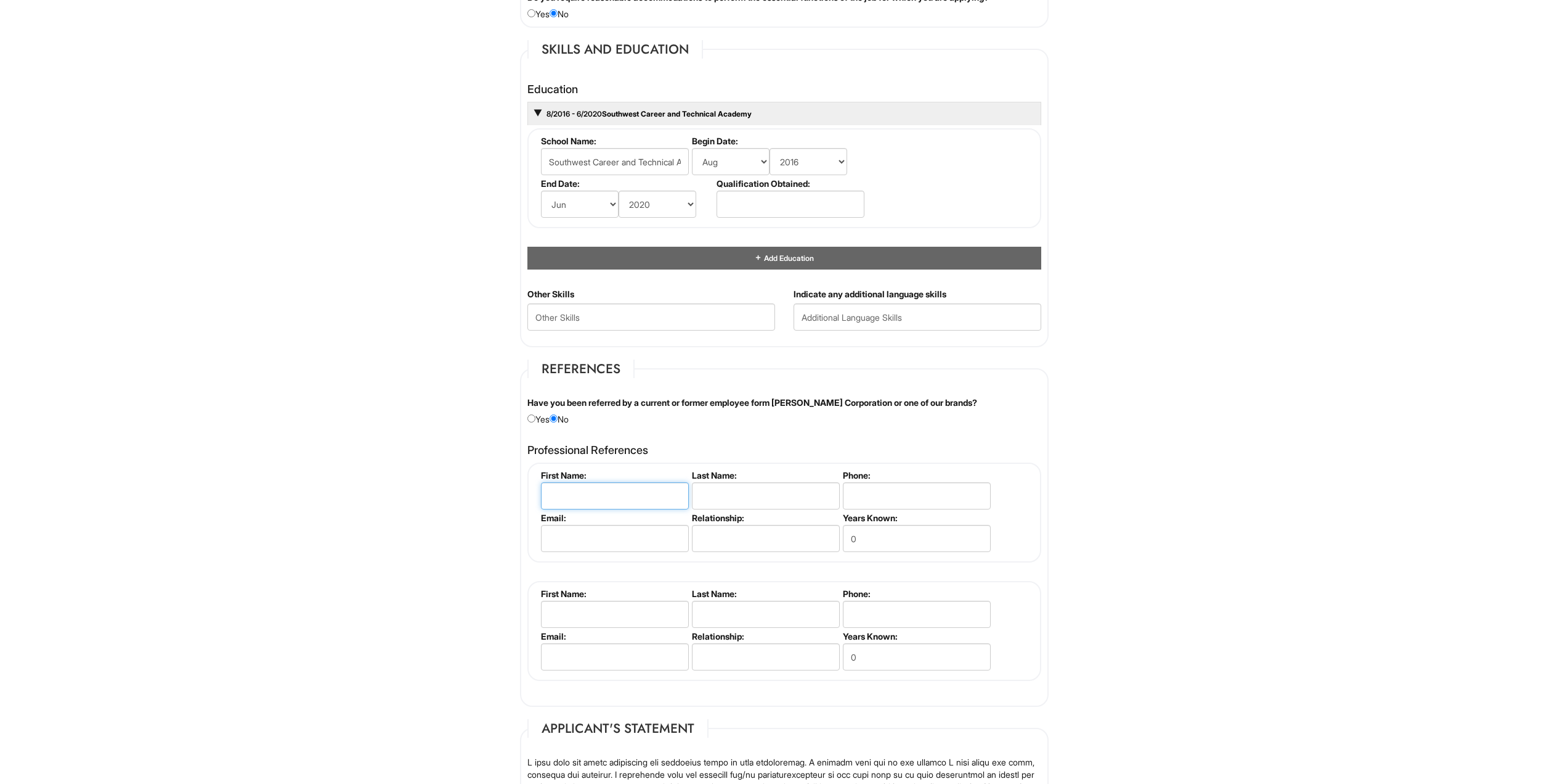
click at [606, 496] on input "text" at bounding box center [614, 496] width 148 height 27
click at [428, 488] on html "Please Complete This Form 1 2 3 Stock Associate (Full-time), A|X Outlet PLEASE …" at bounding box center [784, 94] width 1568 height 2409
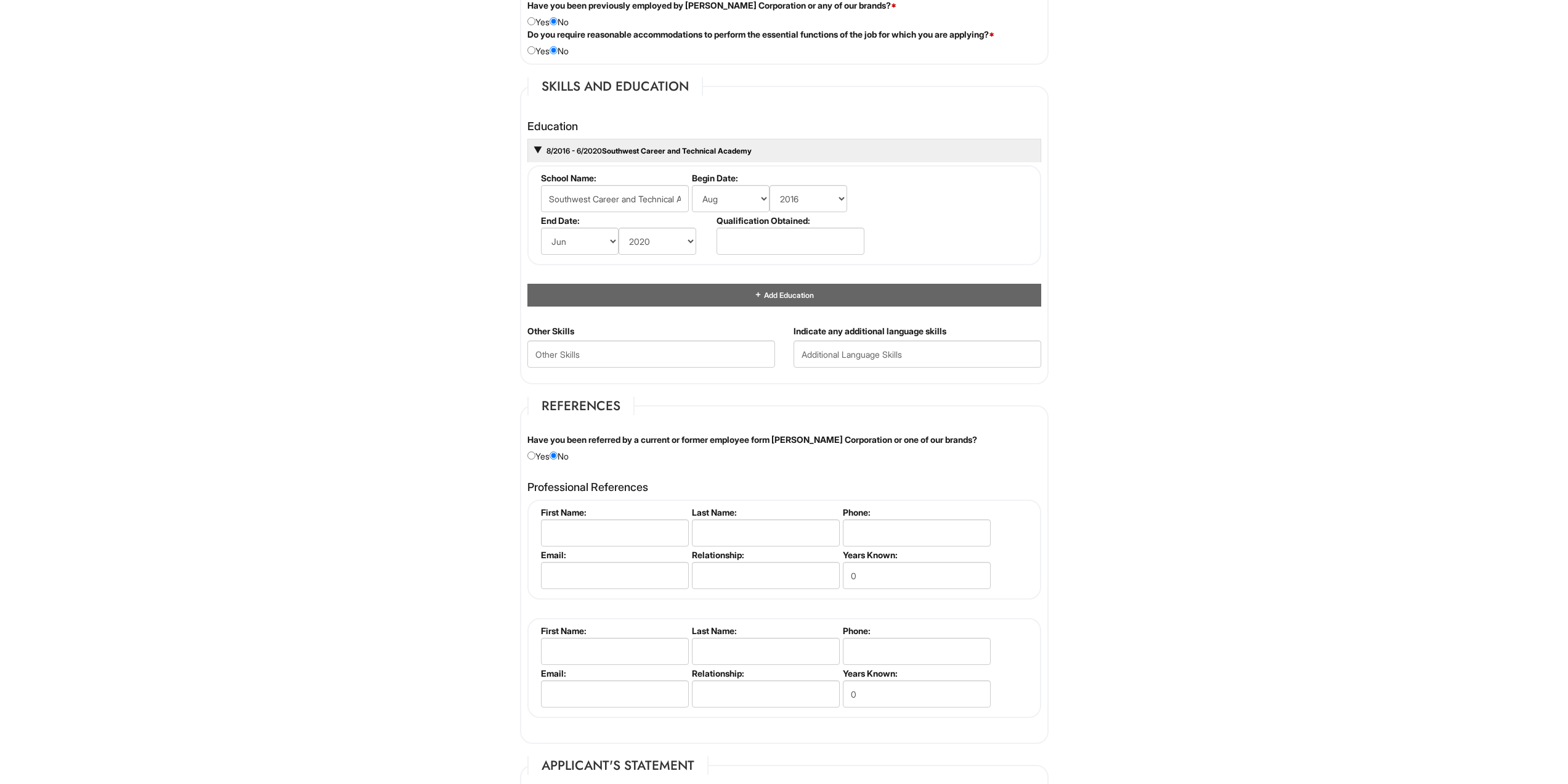
scroll to position [1048, 0]
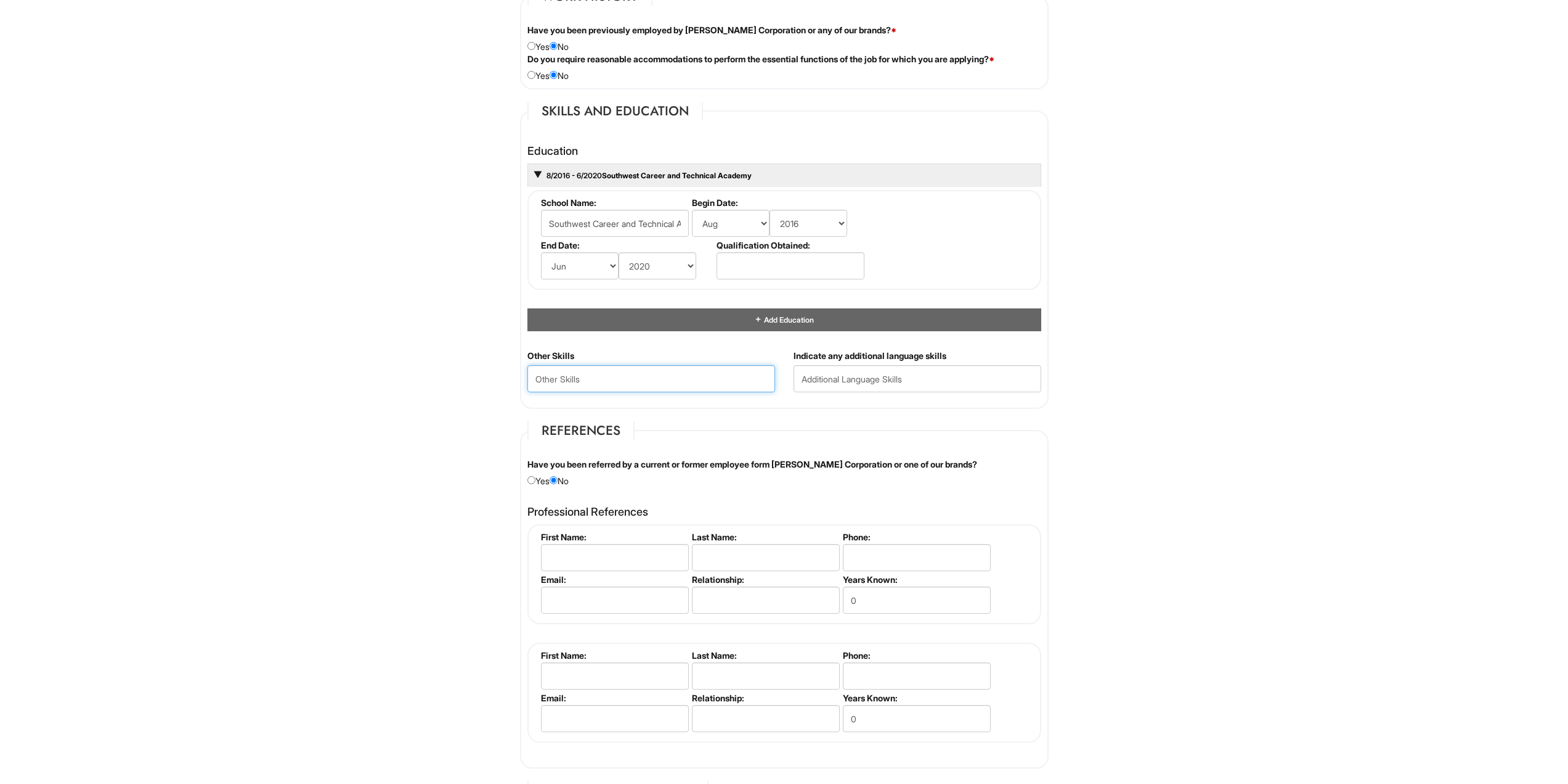
click at [590, 379] on Skills "text" at bounding box center [651, 378] width 248 height 27
type Skills "Microsoft Excel"
click at [650, 356] on div "Other Skills Microsoft Excel" at bounding box center [651, 375] width 267 height 52
click at [622, 374] on Skills "Microsoft Excel" at bounding box center [651, 378] width 248 height 27
click at [636, 347] on div "Education 8/2016 - 6/2020 Southwest Career and Technical Academy School Name: S…" at bounding box center [784, 244] width 532 height 211
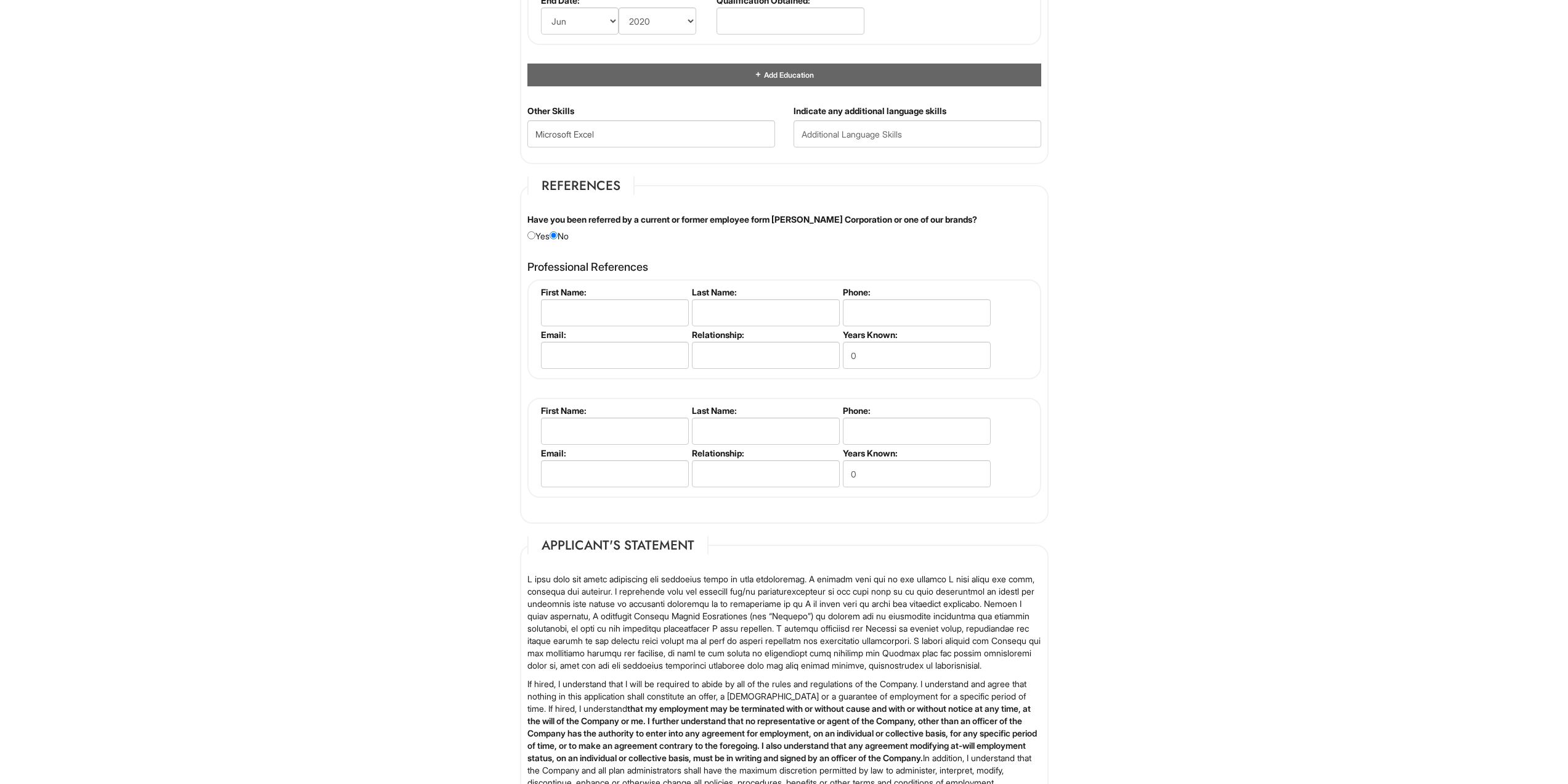
scroll to position [1295, 0]
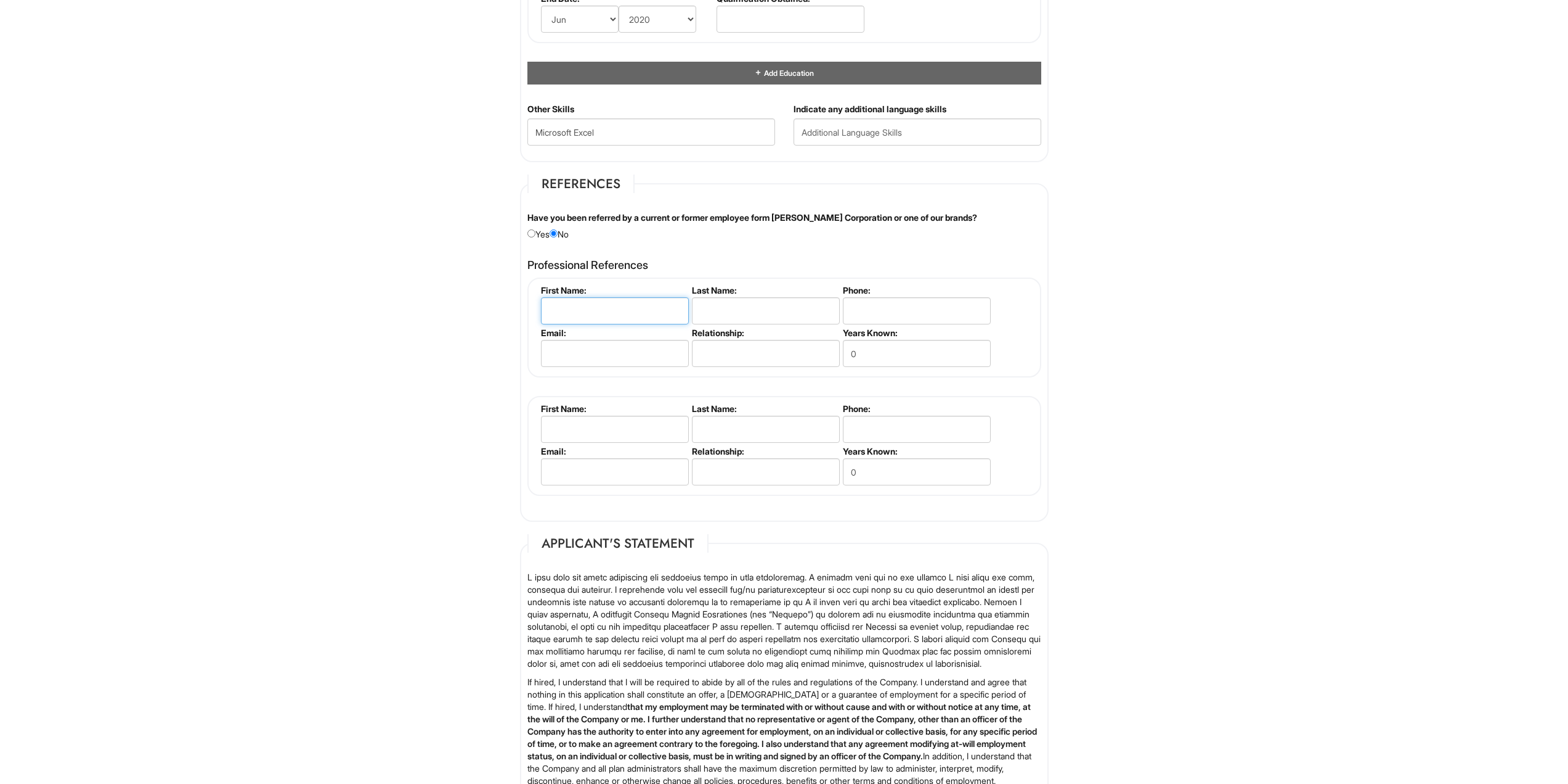
click at [583, 306] on input "text" at bounding box center [614, 310] width 148 height 27
click at [582, 310] on input "text" at bounding box center [614, 310] width 148 height 27
type input "Kayleigh"
click at [722, 315] on input "text" at bounding box center [766, 310] width 148 height 27
type input "Power"
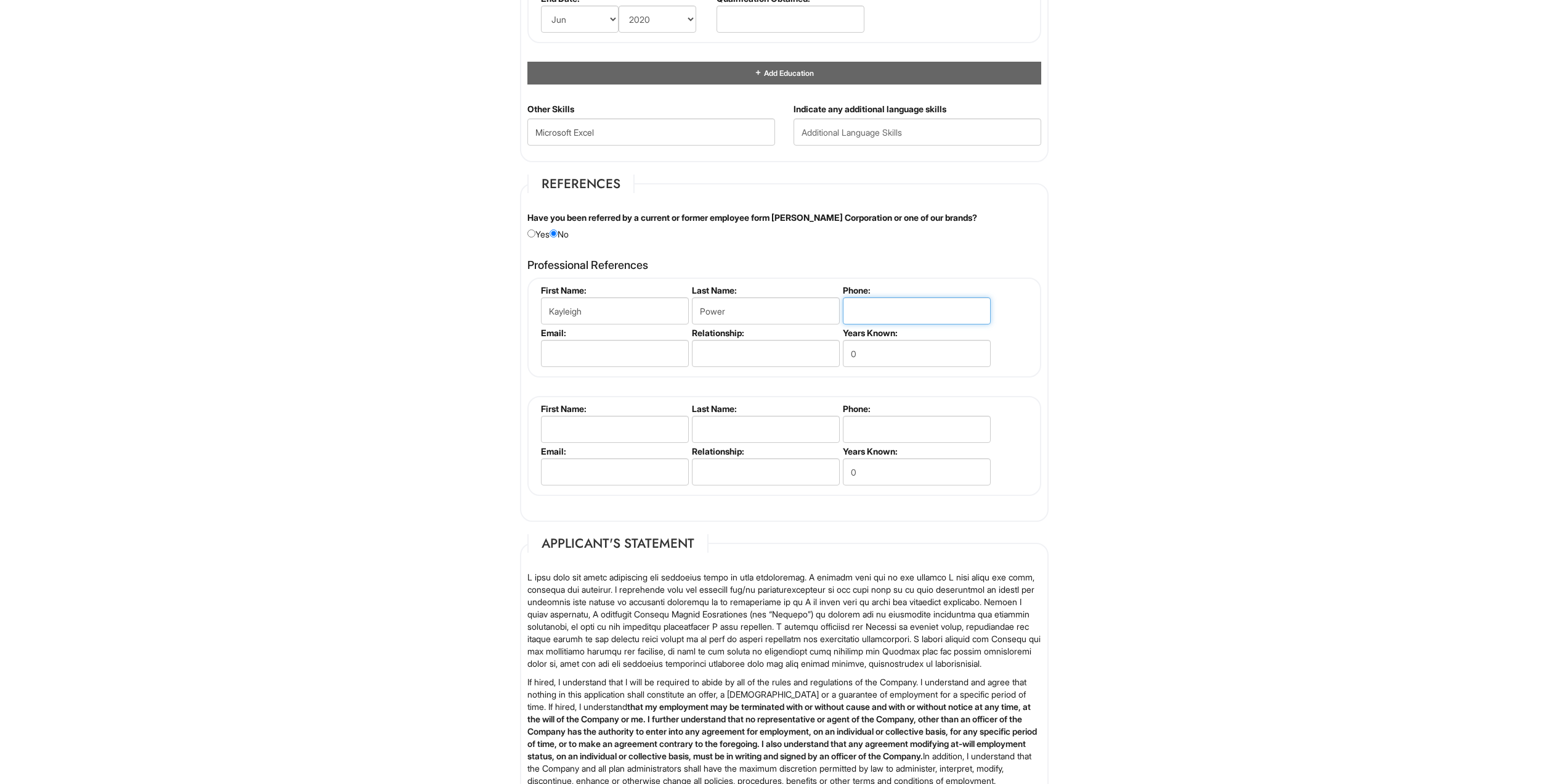
click at [880, 317] on input "tel" at bounding box center [916, 310] width 148 height 27
paste input "702.353.9413"
click at [888, 311] on input "702.353.9413" at bounding box center [916, 310] width 148 height 27
type input "702-353-9413"
drag, startPoint x: 872, startPoint y: 356, endPoint x: 763, endPoint y: 360, distance: 109.1
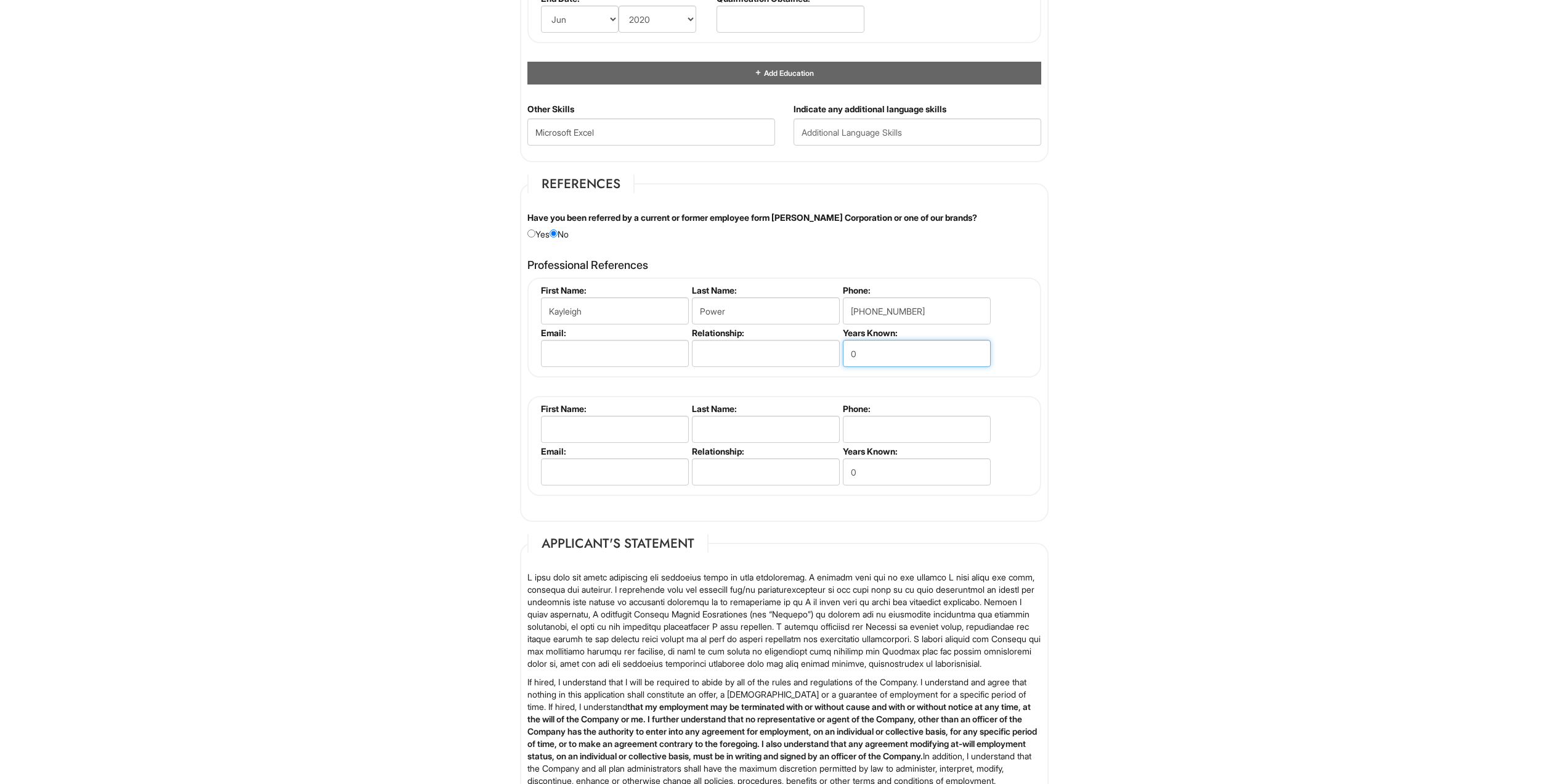
click at [771, 285] on ul "First Name: Kayleigh Last Name: Power Phone: 702-353-9413 Email: Relationship: …" at bounding box center [785, 285] width 496 height 0
type input "3"
click at [776, 356] on input "text" at bounding box center [766, 353] width 148 height 27
type input "Assistant Manager"
click at [628, 352] on input "email" at bounding box center [614, 353] width 148 height 27
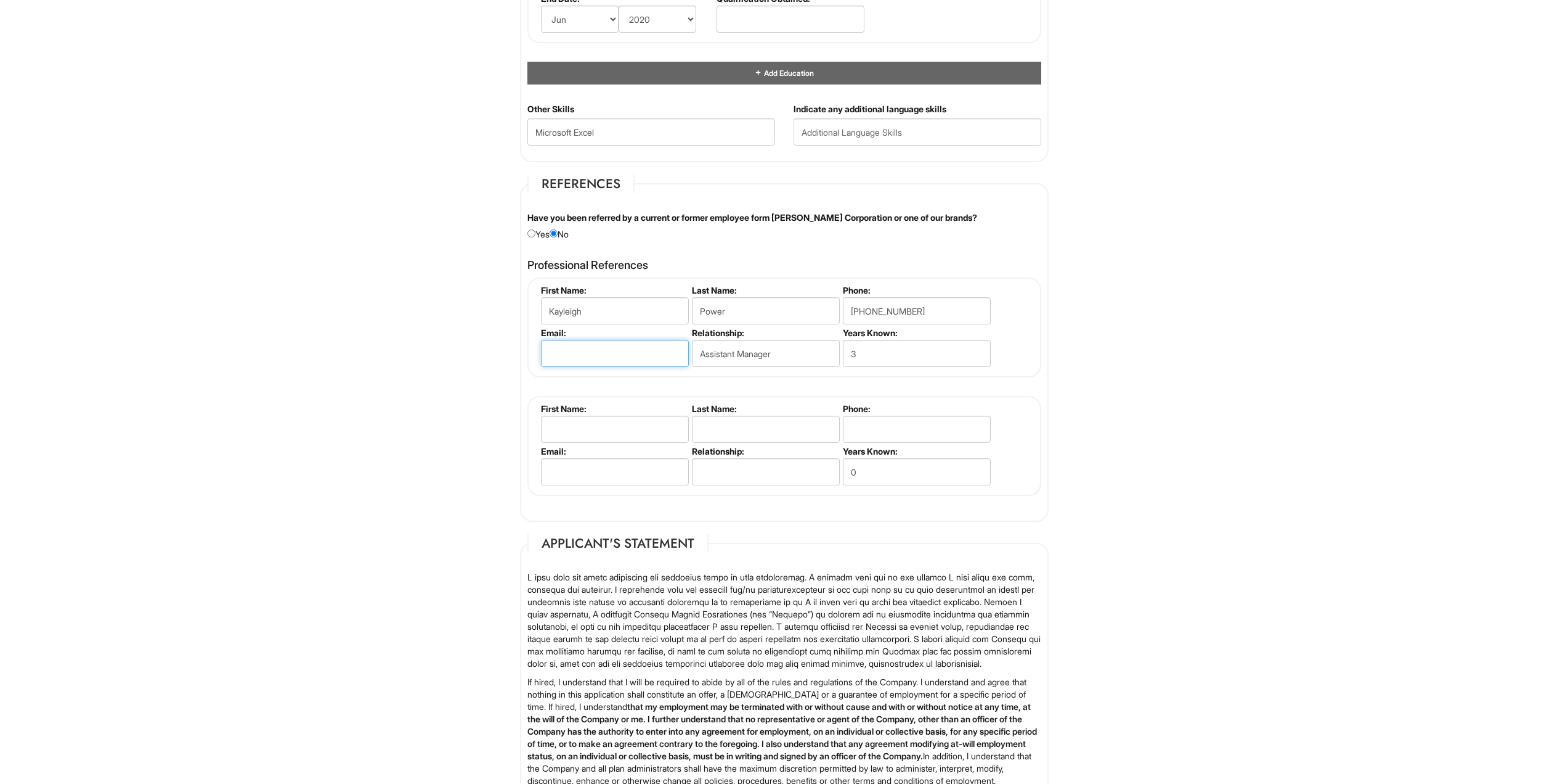
click at [585, 345] on input "email" at bounding box center [614, 353] width 148 height 27
paste input "Kaaayleighp@icloud.com"
type input "Kaaayleighp@icloud.com"
click at [590, 418] on input "text" at bounding box center [614, 429] width 148 height 27
paste input "Gabrielle"
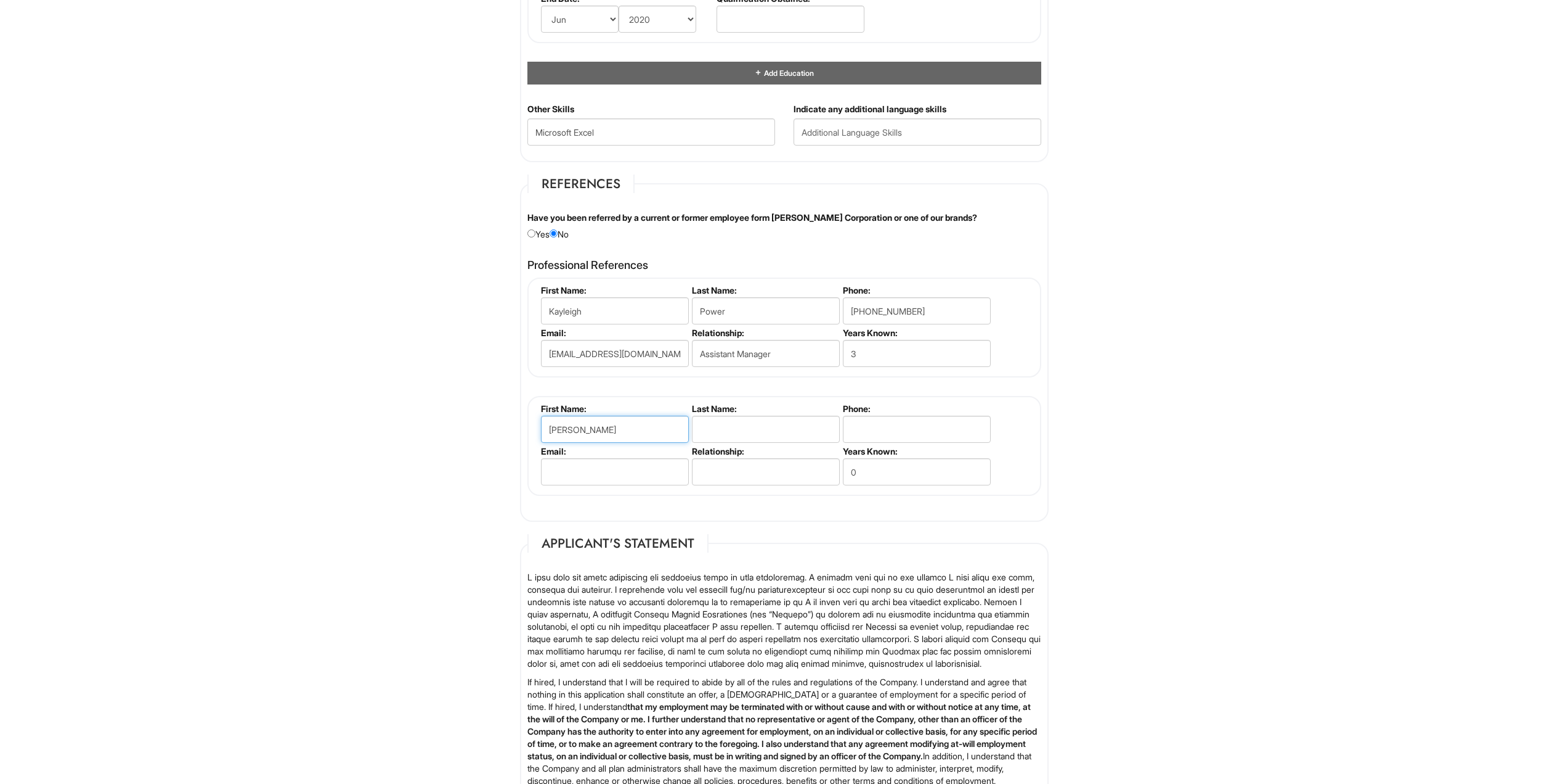
type input "Gabrielle"
click at [740, 431] on input "text" at bounding box center [766, 429] width 148 height 27
type input "Orallo"
click at [868, 427] on input "tel" at bounding box center [916, 429] width 148 height 27
paste input "407.967.6087"
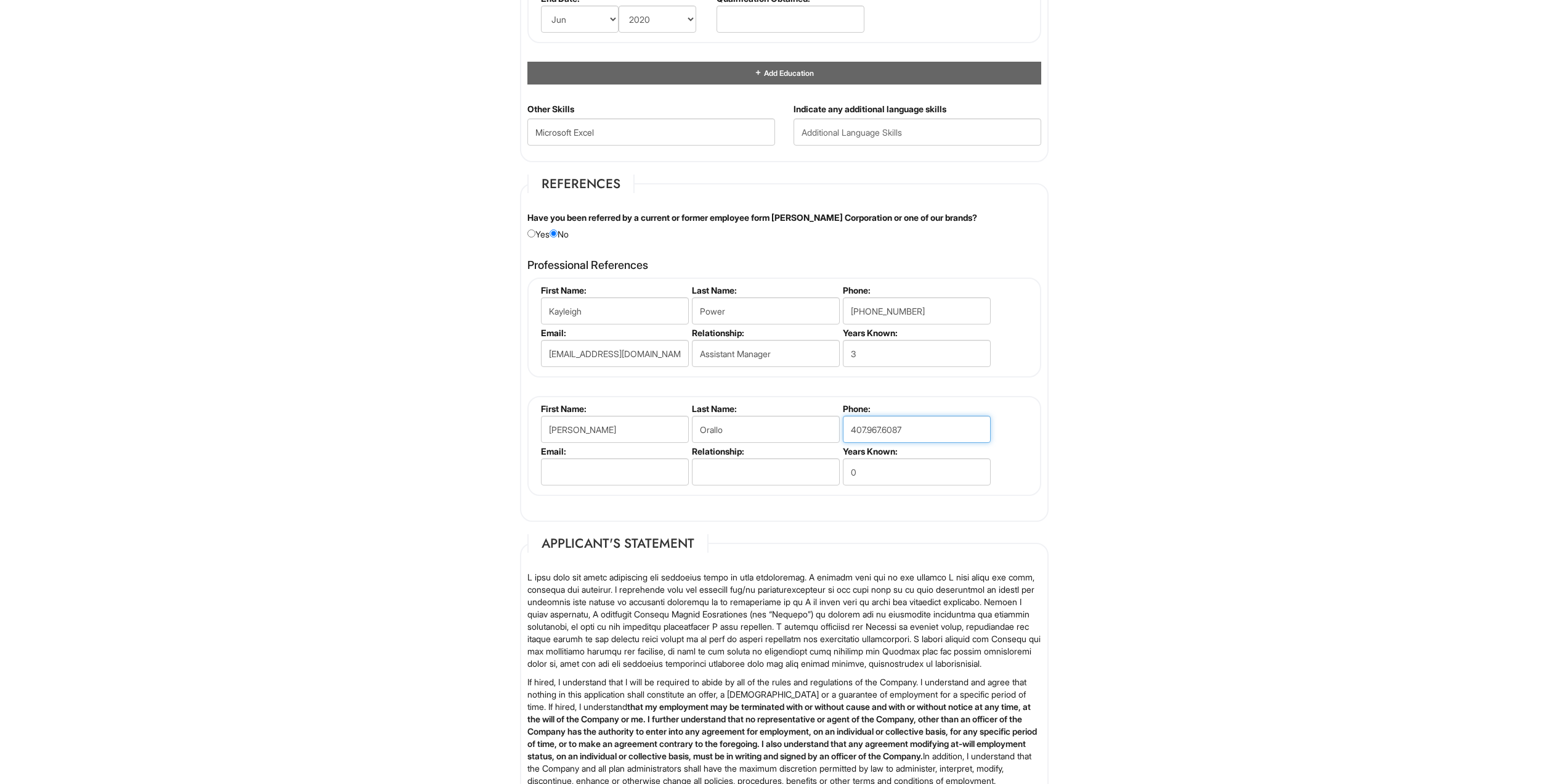
click at [869, 429] on input "407.967.6087" at bounding box center [916, 429] width 148 height 27
type input "407-967-6087"
click at [859, 470] on input "0" at bounding box center [916, 471] width 148 height 27
drag, startPoint x: 874, startPoint y: 469, endPoint x: 756, endPoint y: 455, distance: 118.8
click at [777, 403] on ul "First Name: Gabrielle Last Name: Orallo Phone: 407-967-6087 Email: Relationship…" at bounding box center [785, 403] width 496 height 0
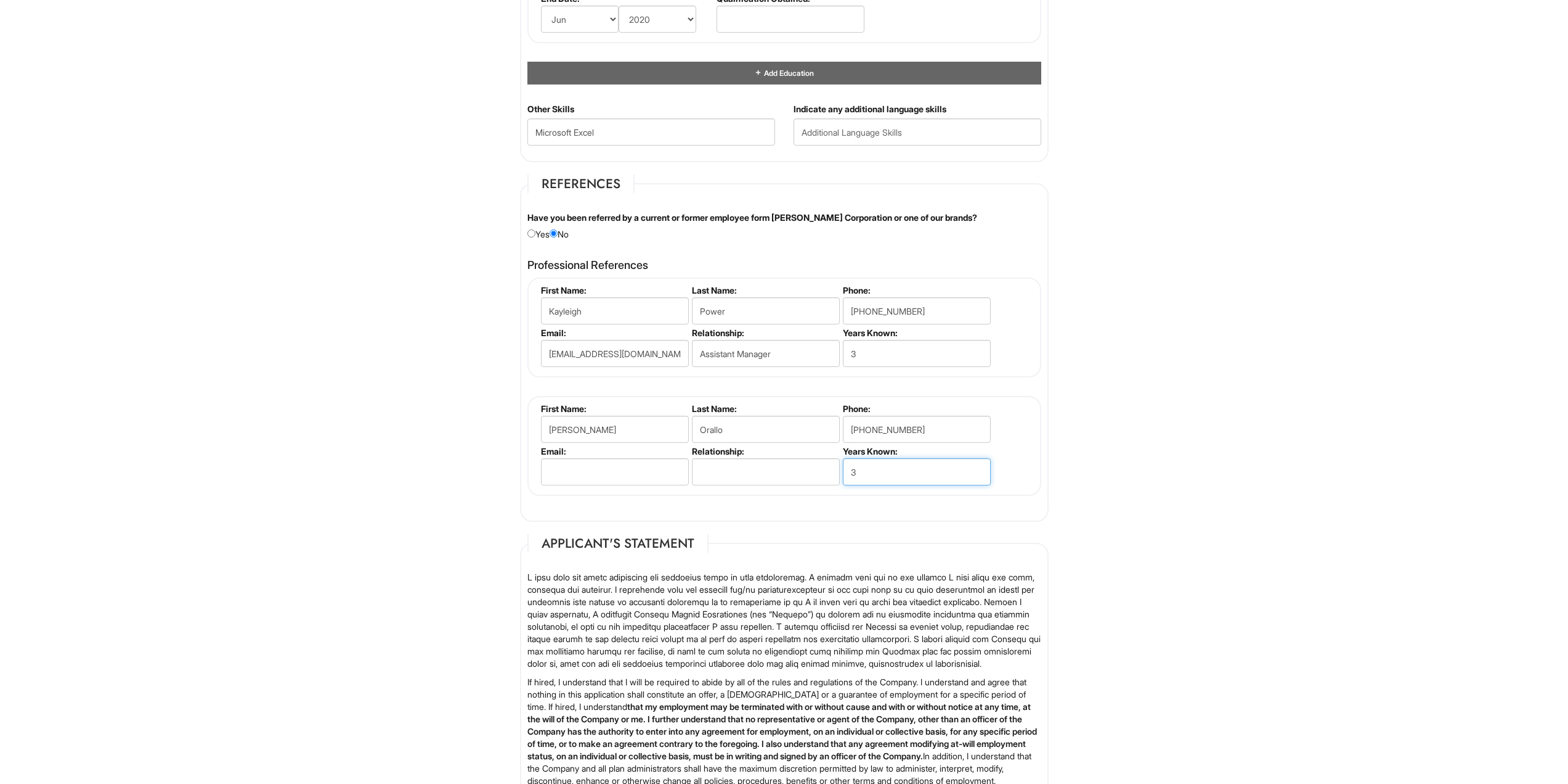
type input "3"
click at [757, 471] on input "text" at bounding box center [766, 471] width 148 height 27
type input "Assistant Manager"
click at [636, 467] on input "email" at bounding box center [614, 471] width 148 height 27
paste input "orallo13@gmail.com"
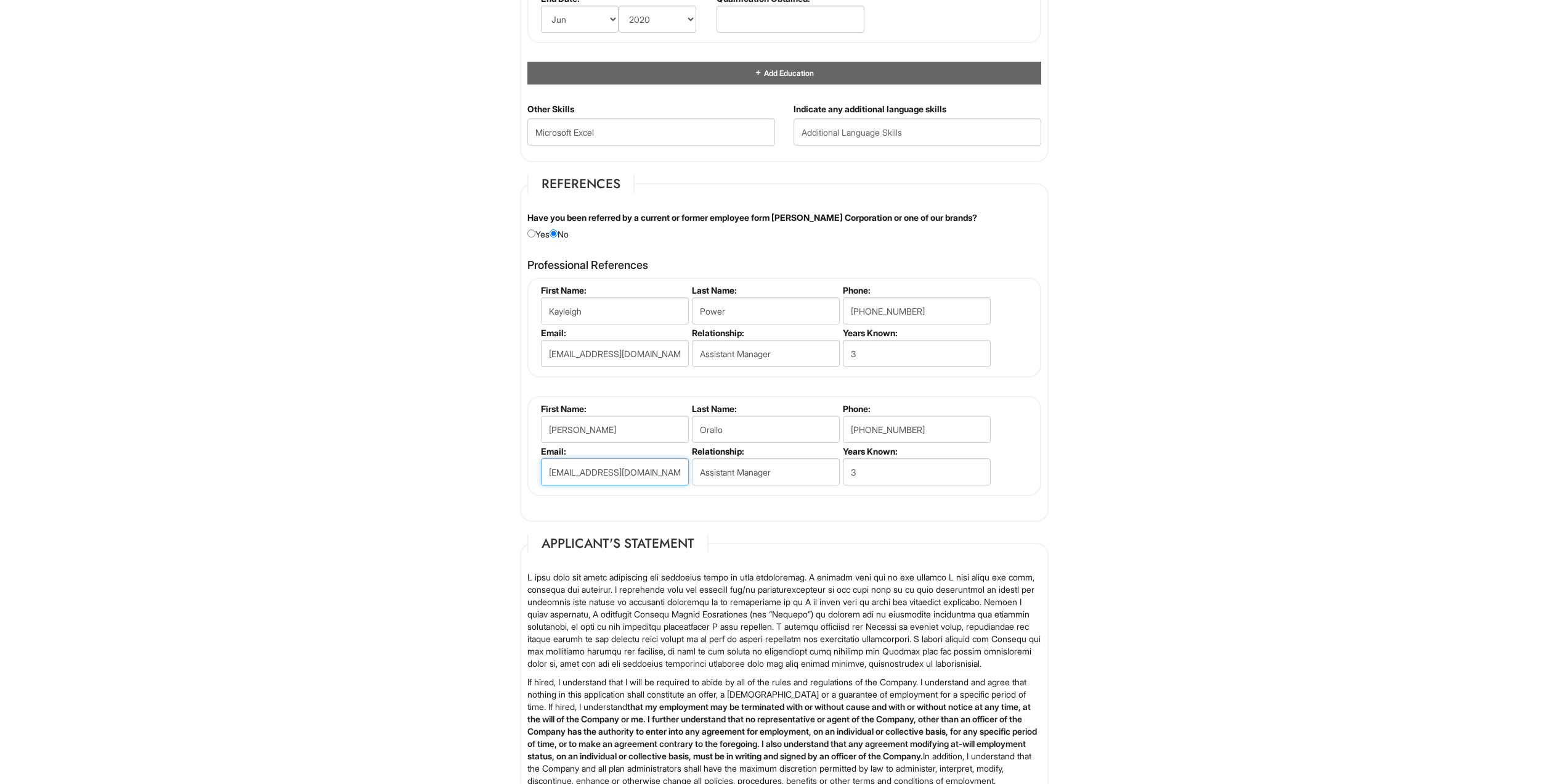
type input "orallo13@gmail.com"
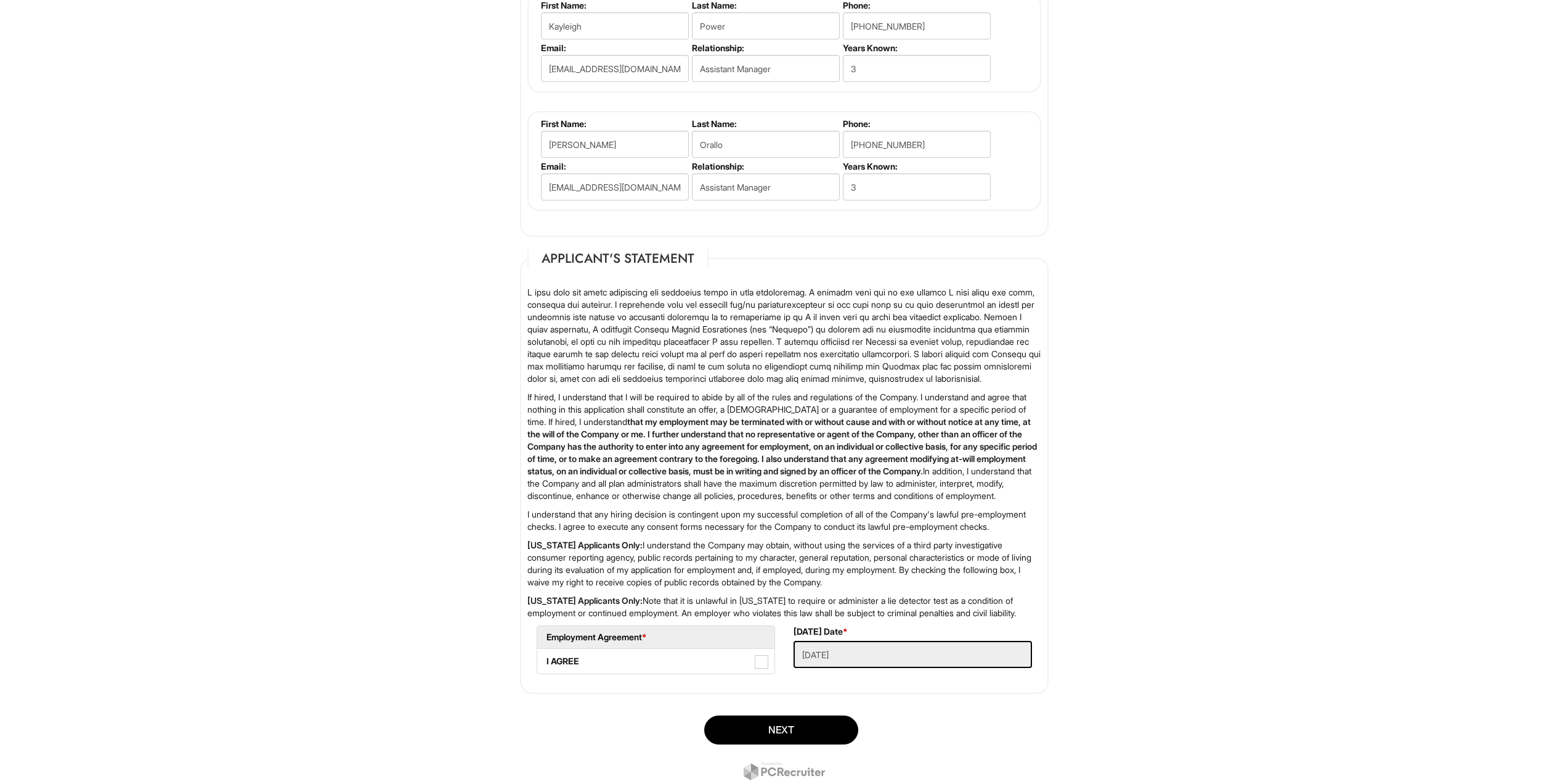
scroll to position [1603, 0]
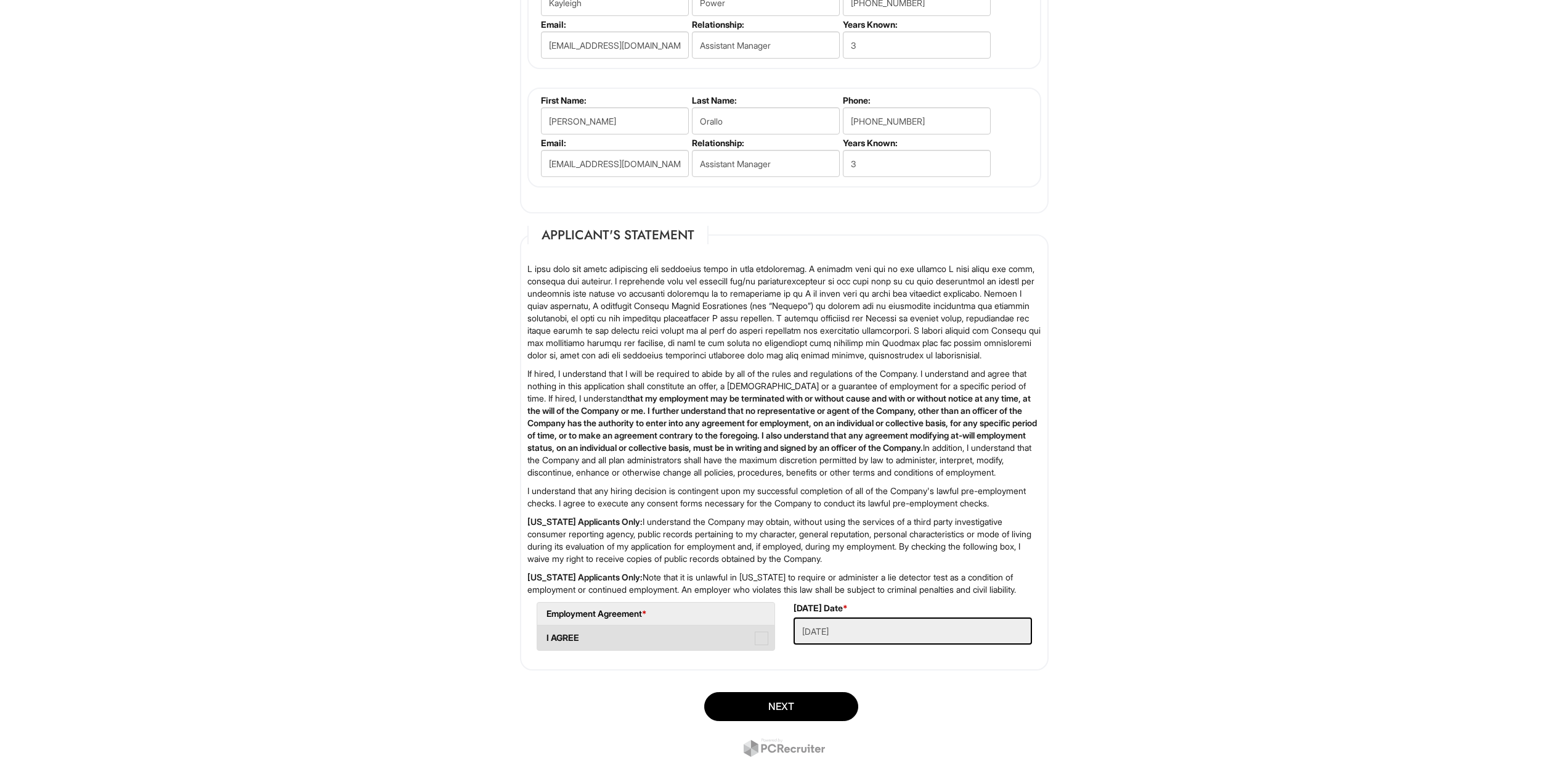
click at [606, 650] on label "I AGREE" at bounding box center [656, 637] width 237 height 24
click at [545, 636] on AGREE "I AGREE" at bounding box center [542, 631] width 8 height 8
checkbox AGREE "true"
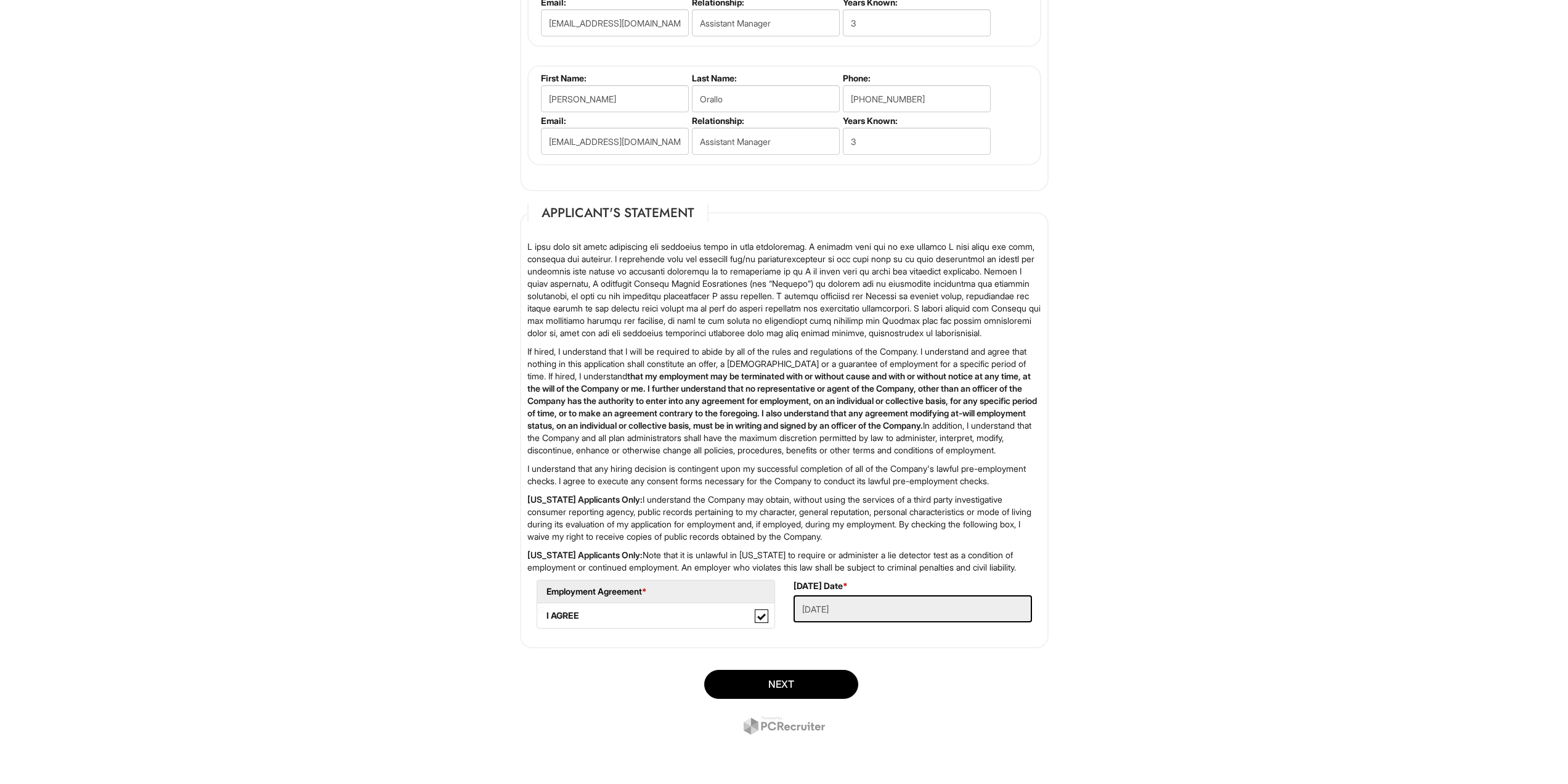
scroll to position [1674, 0]
click at [797, 684] on button "Next" at bounding box center [782, 684] width 154 height 29
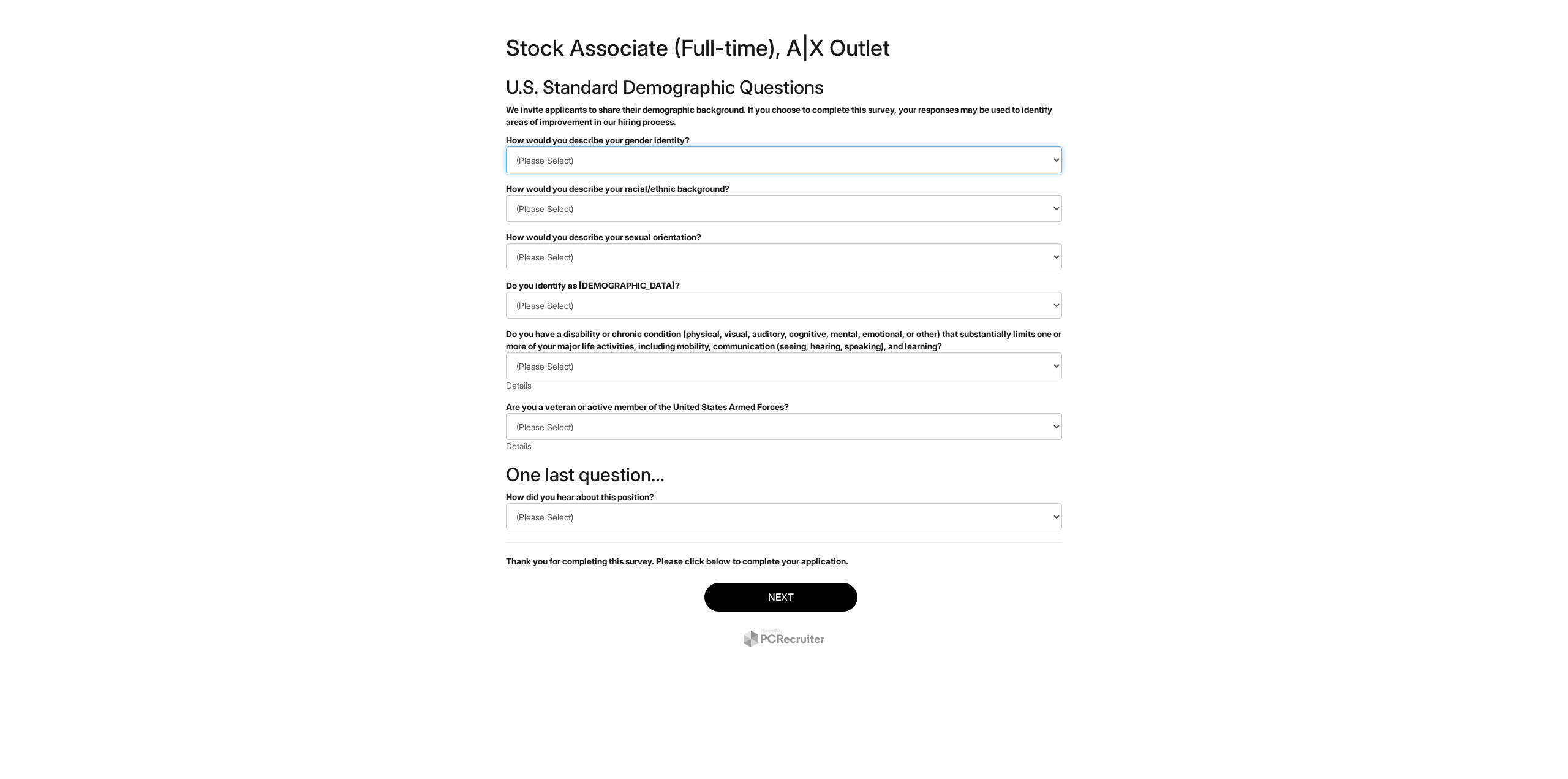
click at [611, 154] on select "(Please Select) Man Woman Non-binary I prefer to self-describe I don't wish to …" at bounding box center [784, 159] width 556 height 27
select select "Man"
click at [506, 146] on select "(Please Select) Man Woman Non-binary I prefer to self-describe I don't wish to …" at bounding box center [784, 159] width 556 height 27
click at [545, 204] on select "(Please Select) Black or of African descent East Asian Hispanic, Latinx or of S…" at bounding box center [784, 208] width 556 height 27
select select "White or European"
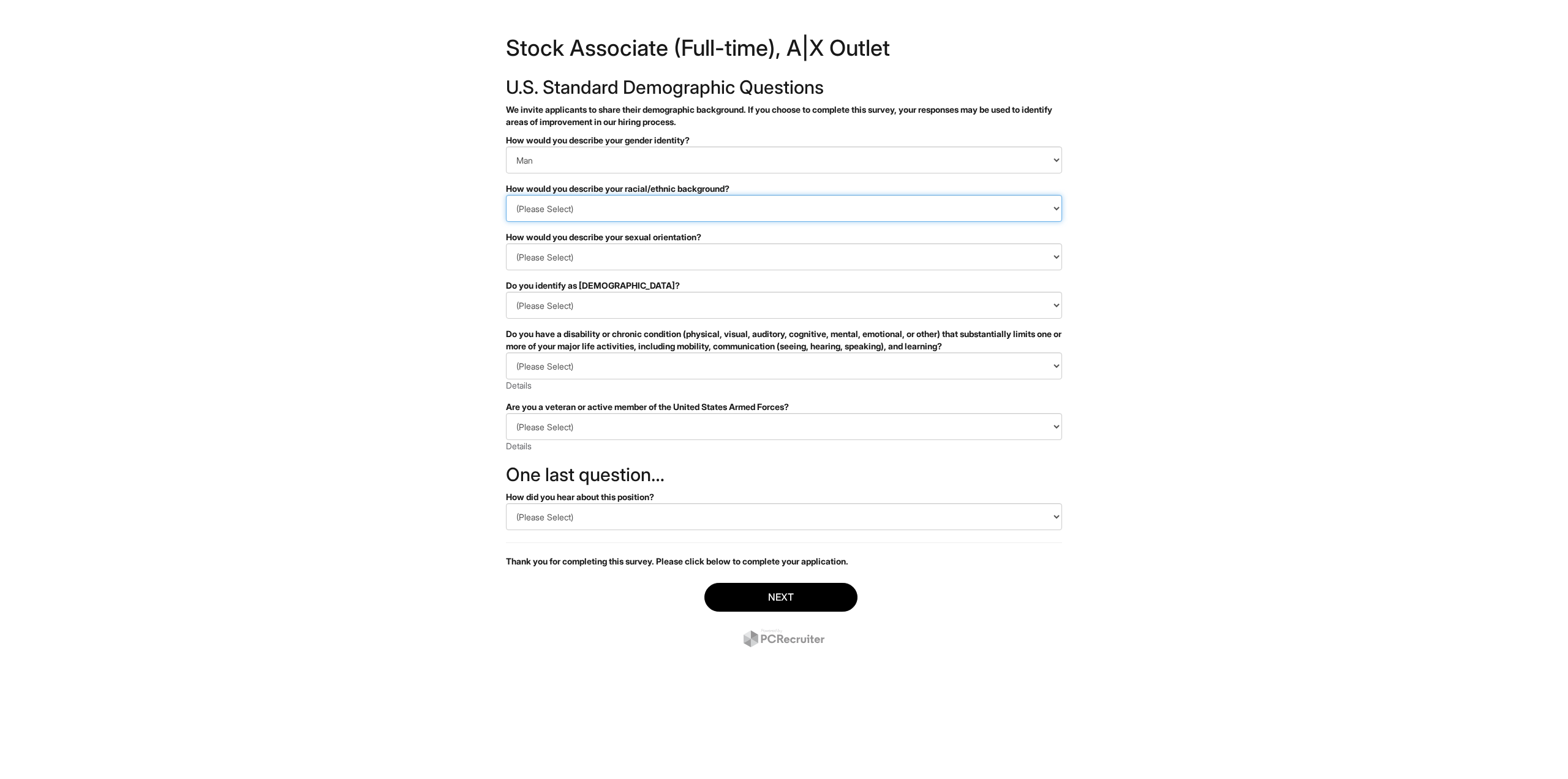
click at [506, 195] on select "(Please Select) Black or of African descent East Asian Hispanic, Latinx or of S…" at bounding box center [784, 208] width 556 height 27
click at [570, 255] on select "(Please Select) Asexual Bisexual and/or pansexual Gay Heterosexual Lesbian Quee…" at bounding box center [784, 257] width 556 height 27
select select "Heterosexual"
click at [506, 243] on select "(Please Select) Asexual Bisexual and/or pansexual Gay Heterosexual Lesbian Quee…" at bounding box center [784, 257] width 556 height 27
click at [550, 305] on select "(Please Select) Yes No I prefer to self-describe I don't wish to answer" at bounding box center [784, 304] width 556 height 27
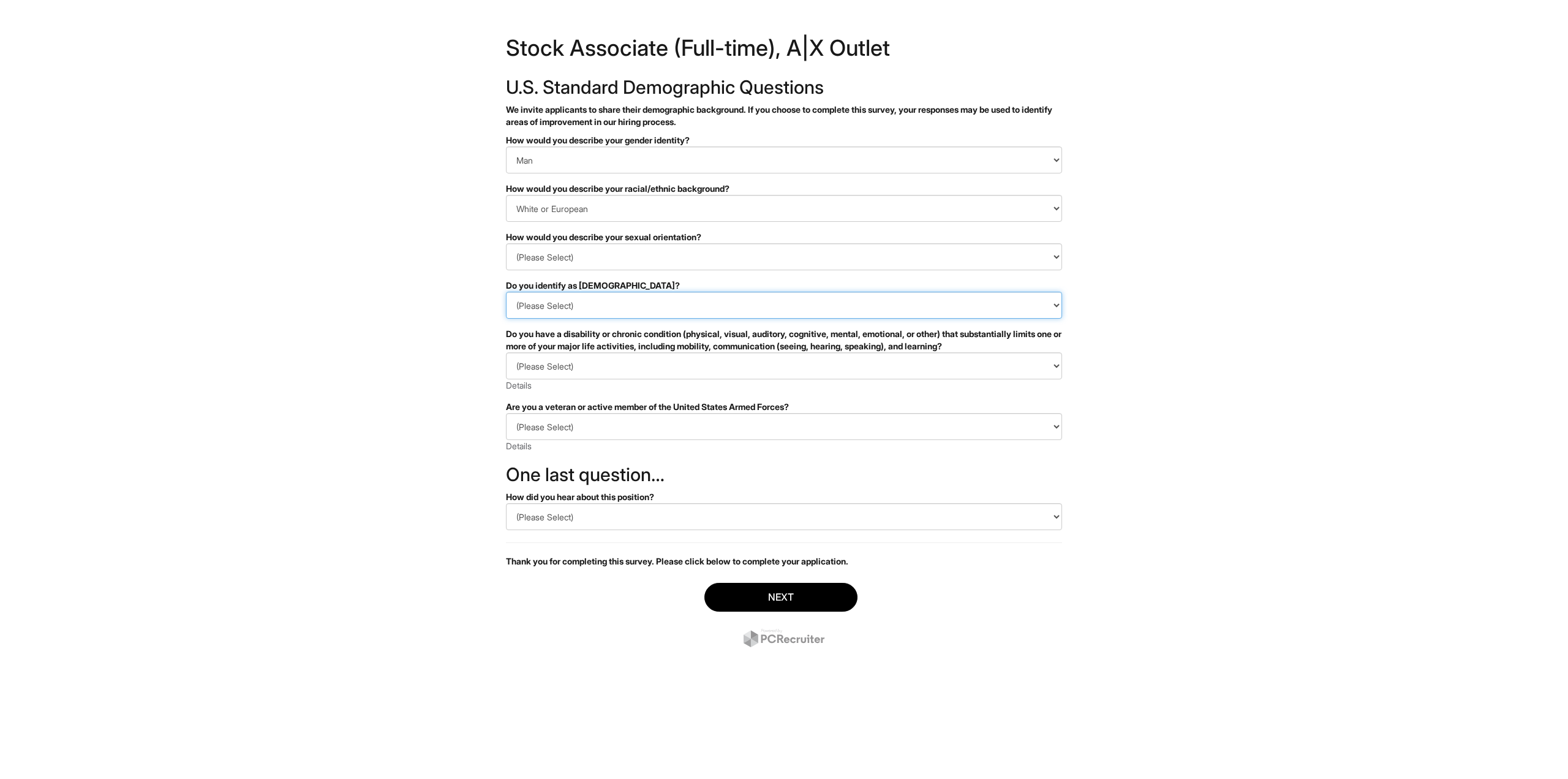
select select "No"
click at [506, 291] on select "(Please Select) Yes No I prefer to self-describe I don't wish to answer" at bounding box center [784, 304] width 556 height 27
click at [553, 362] on select "(Please Select) YES, I HAVE A DISABILITY (or previously had a disability) NO, I…" at bounding box center [784, 365] width 556 height 27
select select "NO, I DON'T HAVE A DISABILITY"
click at [506, 352] on select "(Please Select) YES, I HAVE A DISABILITY (or previously had a disability) NO, I…" at bounding box center [784, 365] width 556 height 27
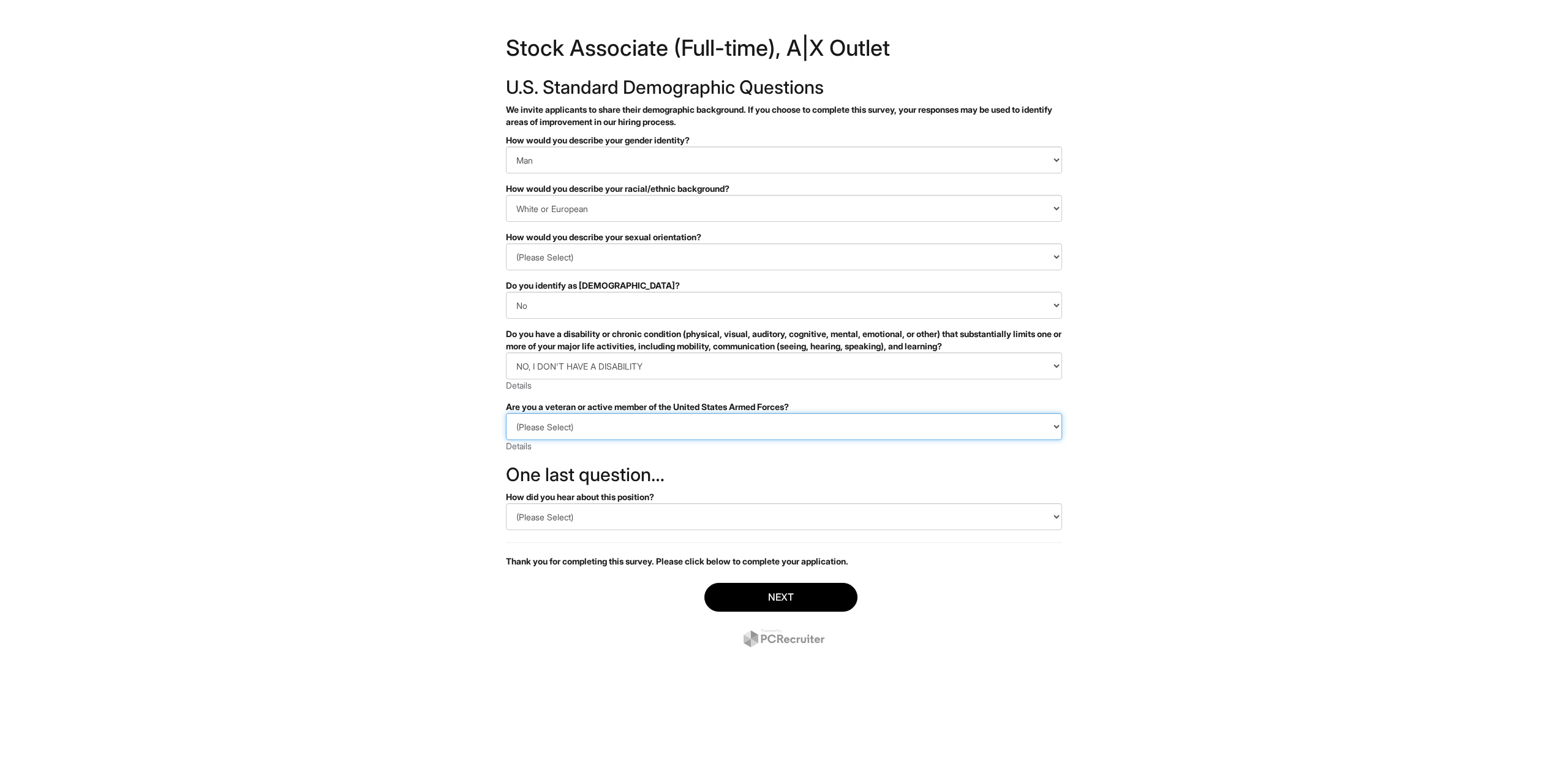
click at [543, 426] on select "(Please Select) I IDENTIFY AS ONE OR MORE OF THE CLASSIFICATIONS OF PROTECTED V…" at bounding box center [784, 426] width 556 height 27
select select "I AM NOT A PROTECTED VETERAN"
click at [506, 413] on select "(Please Select) I IDENTIFY AS ONE OR MORE OF THE CLASSIFICATIONS OF PROTECTED V…" at bounding box center [784, 426] width 556 height 27
click at [573, 513] on select "(Please Select) CareerBuilder Indeed LinkedIn Monster Referral Other" at bounding box center [784, 516] width 556 height 27
select select "Other"
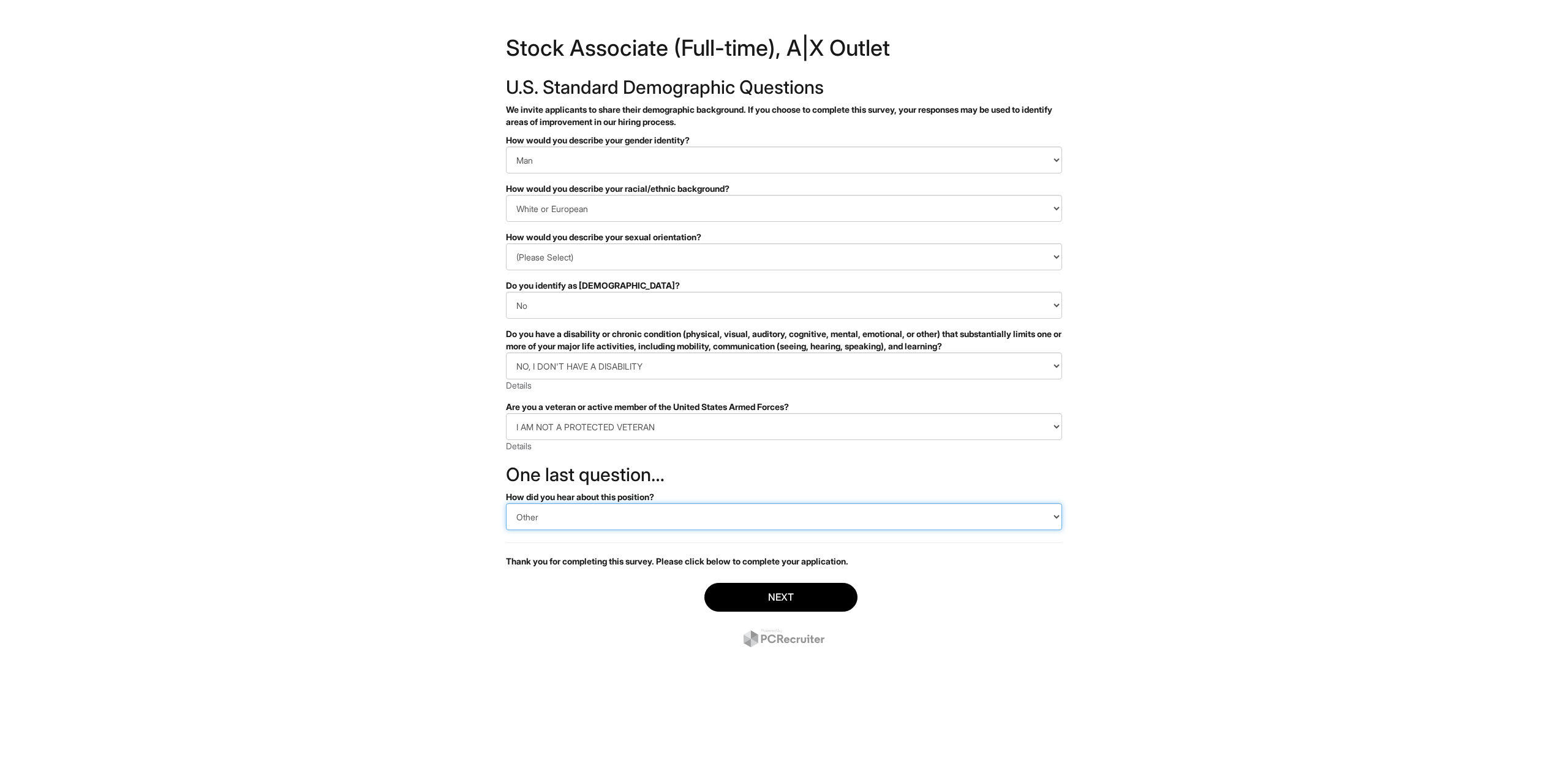
click at [506, 503] on select "(Please Select) CareerBuilder Indeed LinkedIn Monster Referral Other" at bounding box center [784, 516] width 556 height 27
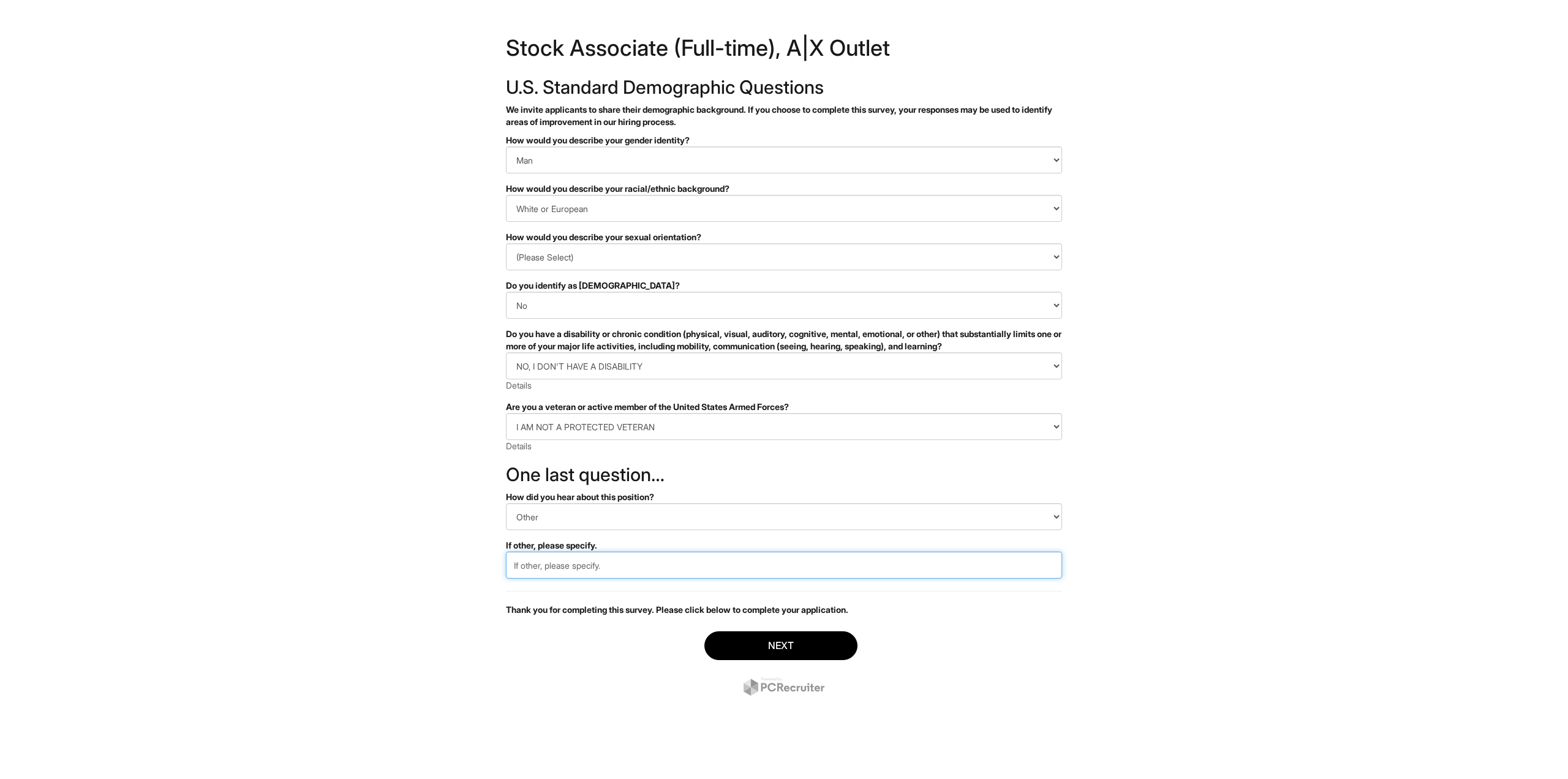
click at [564, 568] on input "text" at bounding box center [784, 565] width 556 height 27
type input "Glassdoor"
click at [454, 545] on html "&nbsp; ✔ 2 3 Stock Associate (Full-time), A|X Outlet U.S. Standard Demographic …" at bounding box center [784, 369] width 1568 height 738
click at [717, 635] on button "Next" at bounding box center [781, 645] width 154 height 29
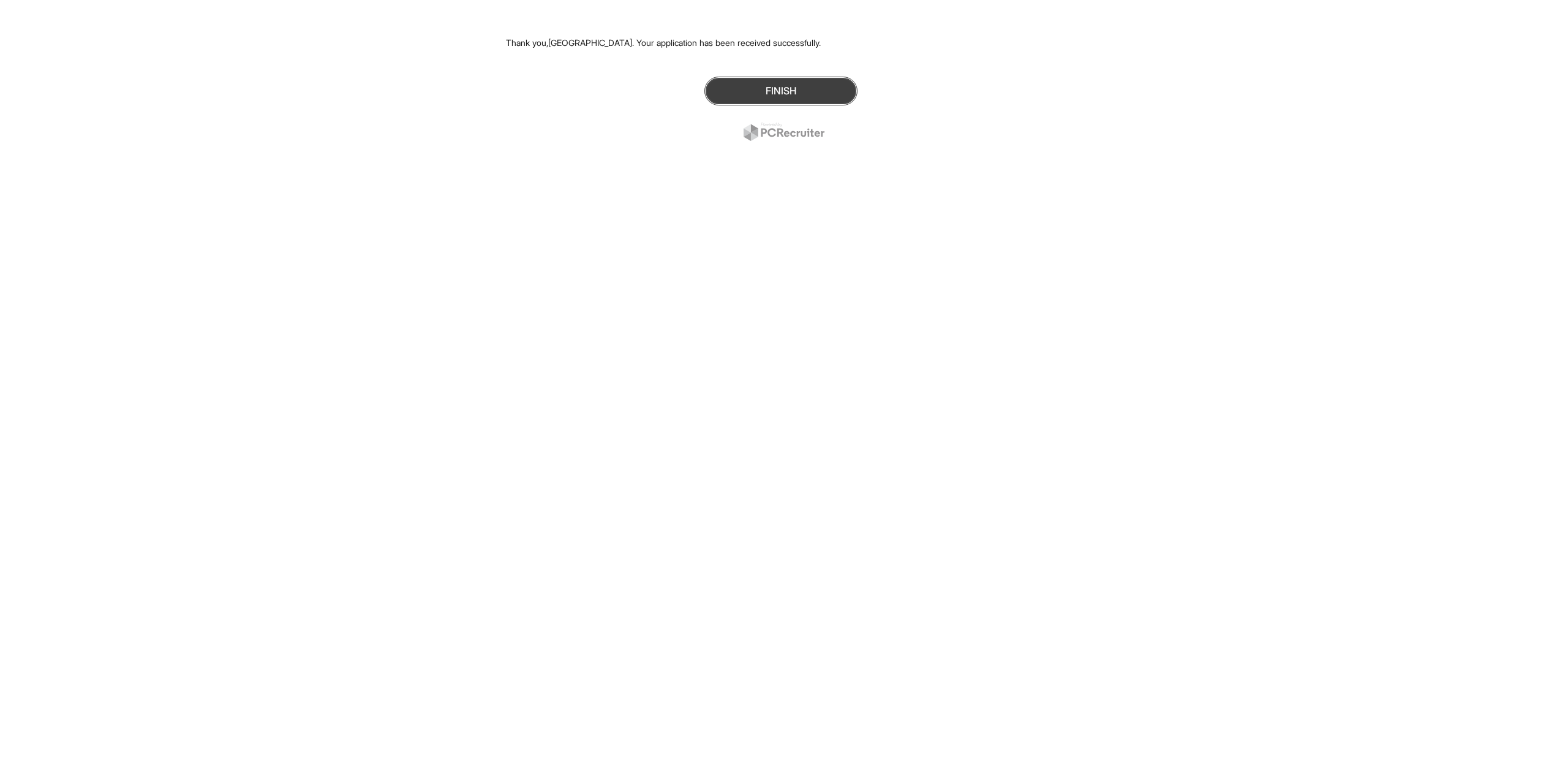
click at [772, 90] on button "Finish" at bounding box center [781, 91] width 154 height 29
